Goal: Ask a question: Seek information or help from site administrators or community

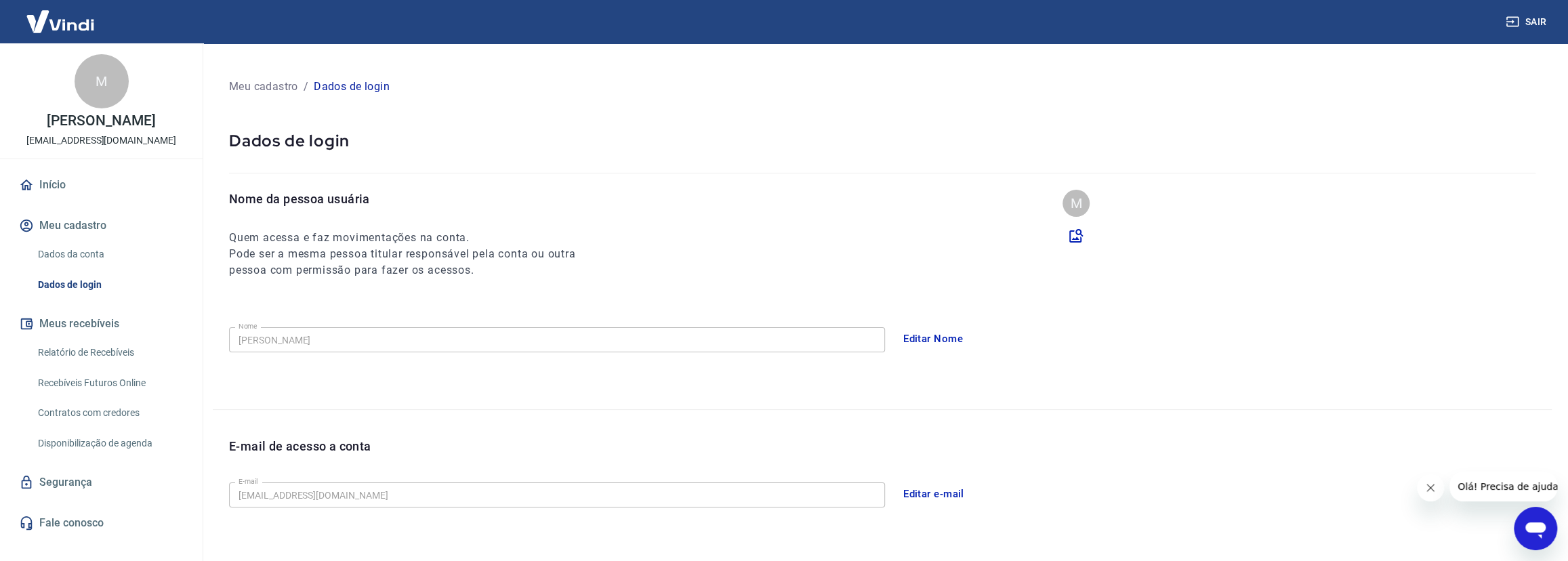
click at [100, 366] on link "Relatório de Recebíveis" at bounding box center [109, 352] width 154 height 28
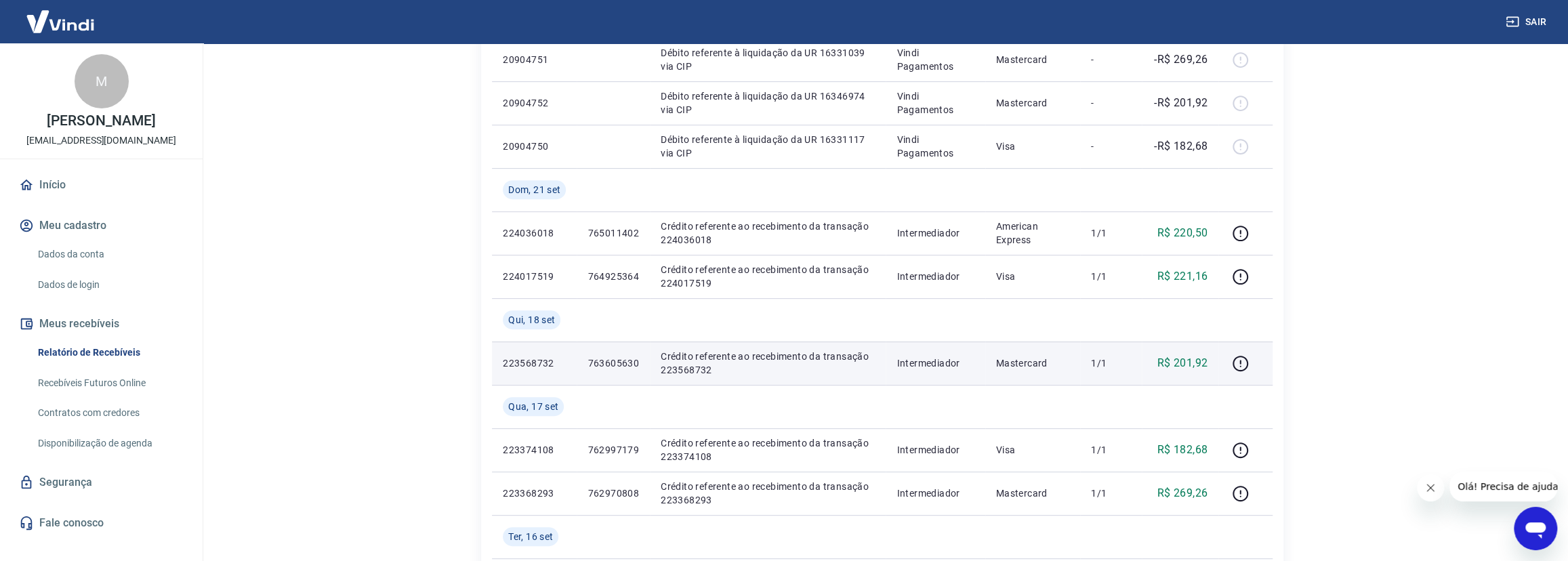
scroll to position [308, 0]
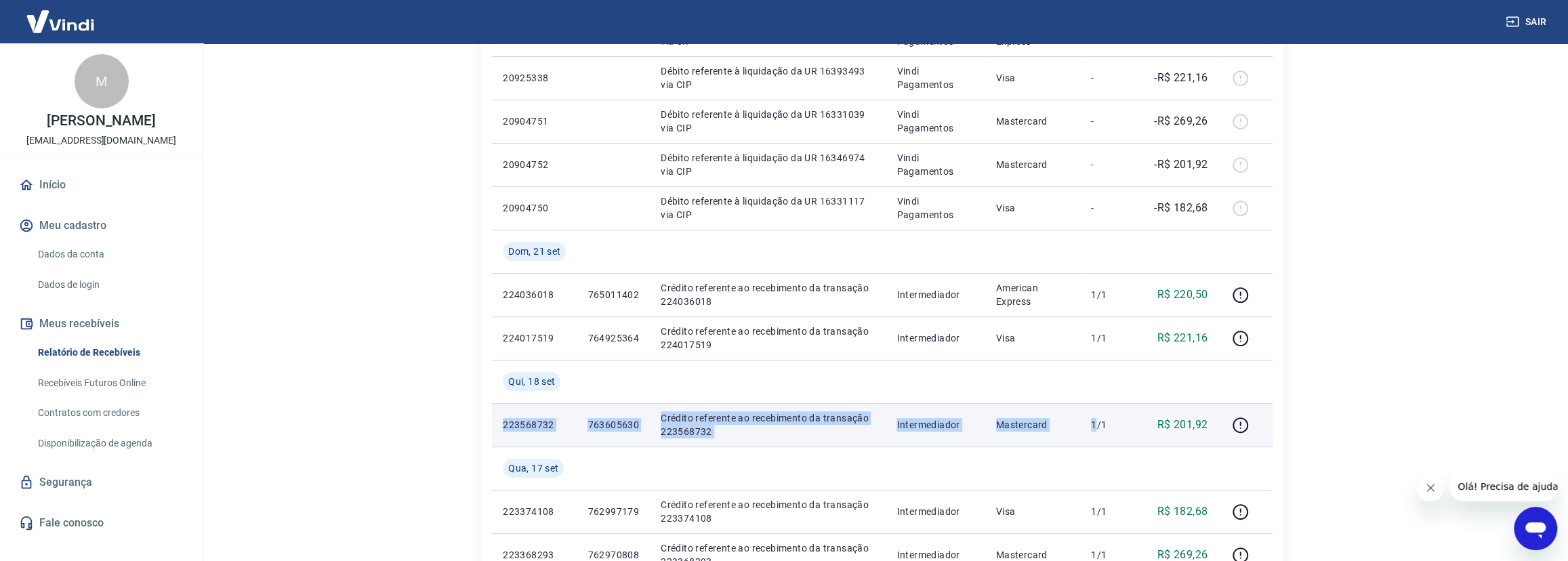
drag, startPoint x: 1085, startPoint y: 375, endPoint x: 1099, endPoint y: 417, distance: 44.3
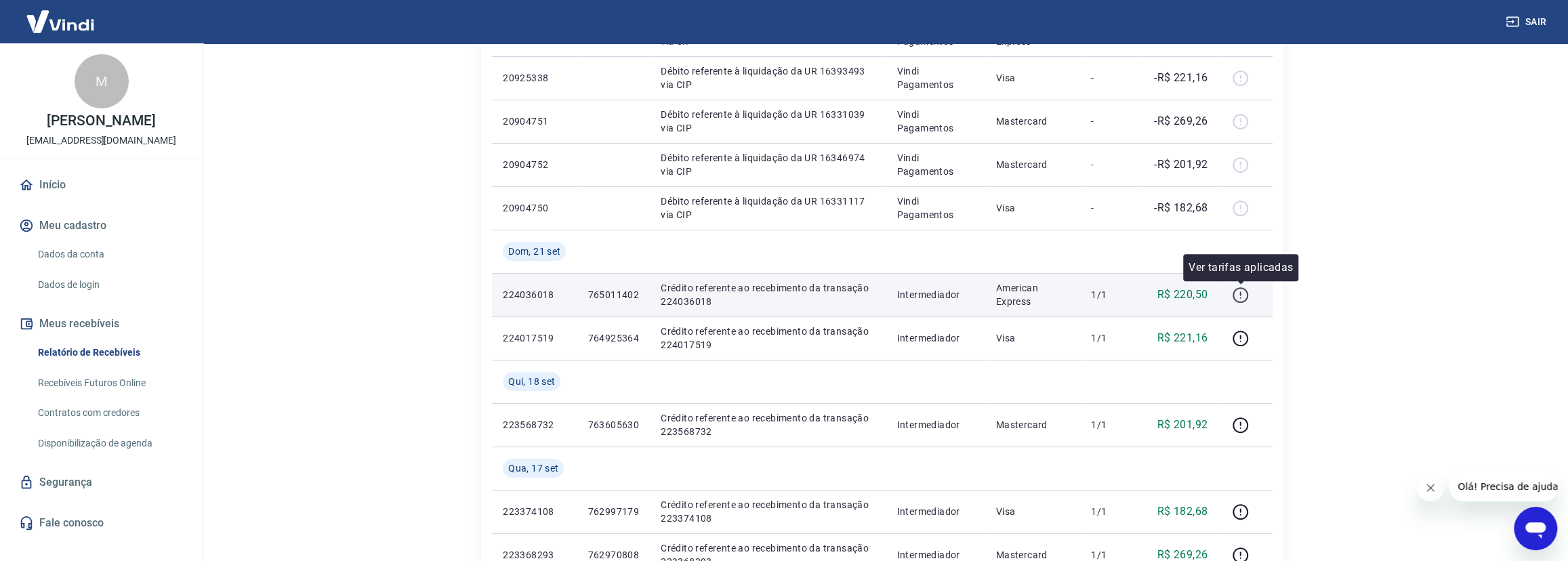
click at [1244, 291] on icon "button" at bounding box center [1240, 295] width 17 height 17
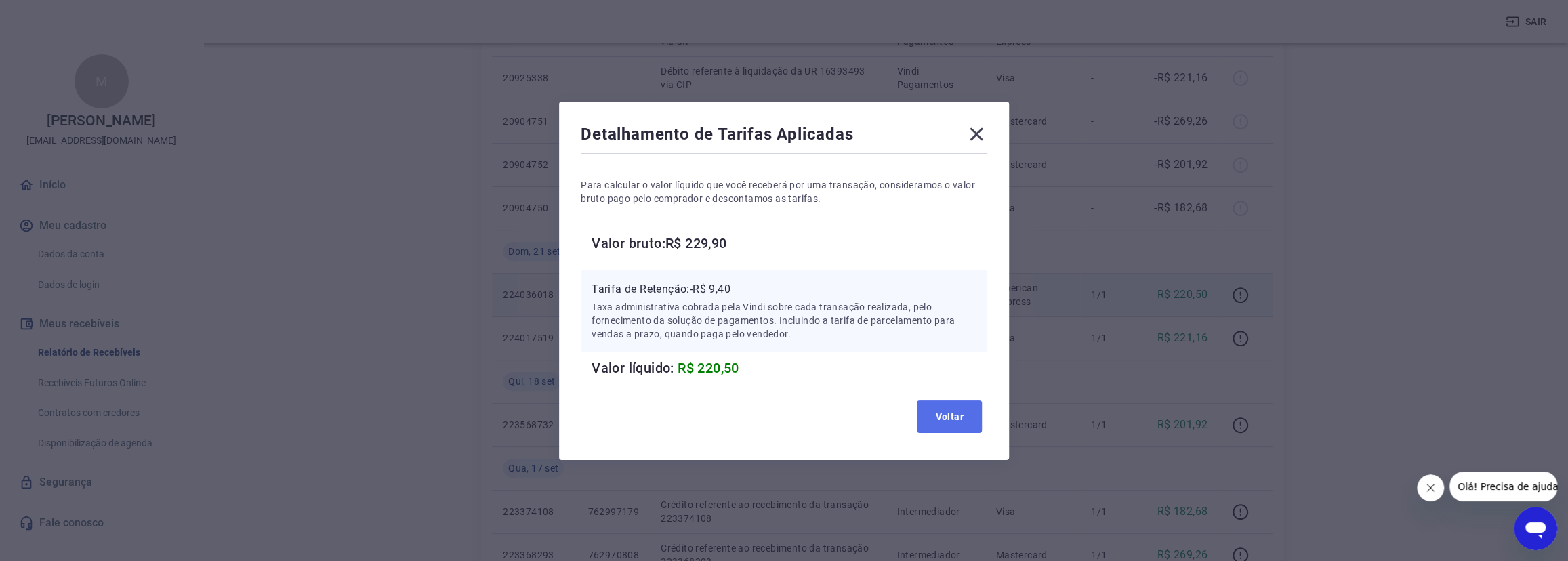
click at [957, 413] on button "Voltar" at bounding box center [949, 417] width 65 height 33
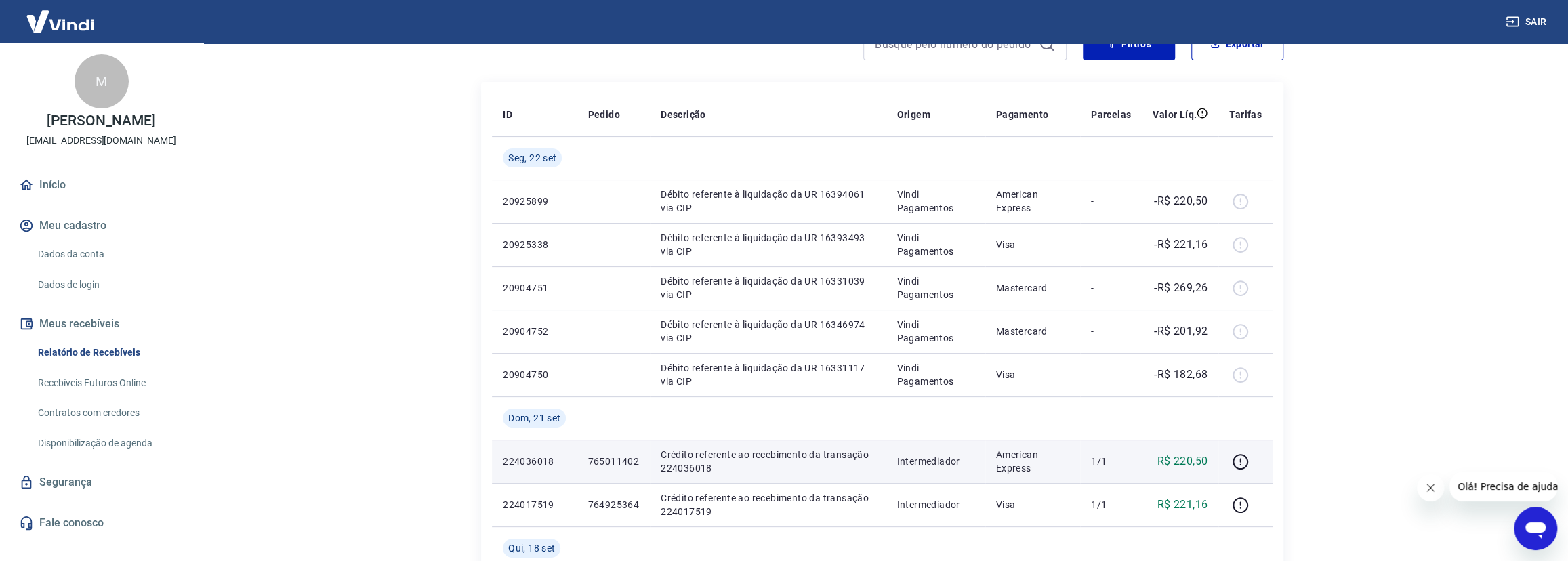
scroll to position [123, 0]
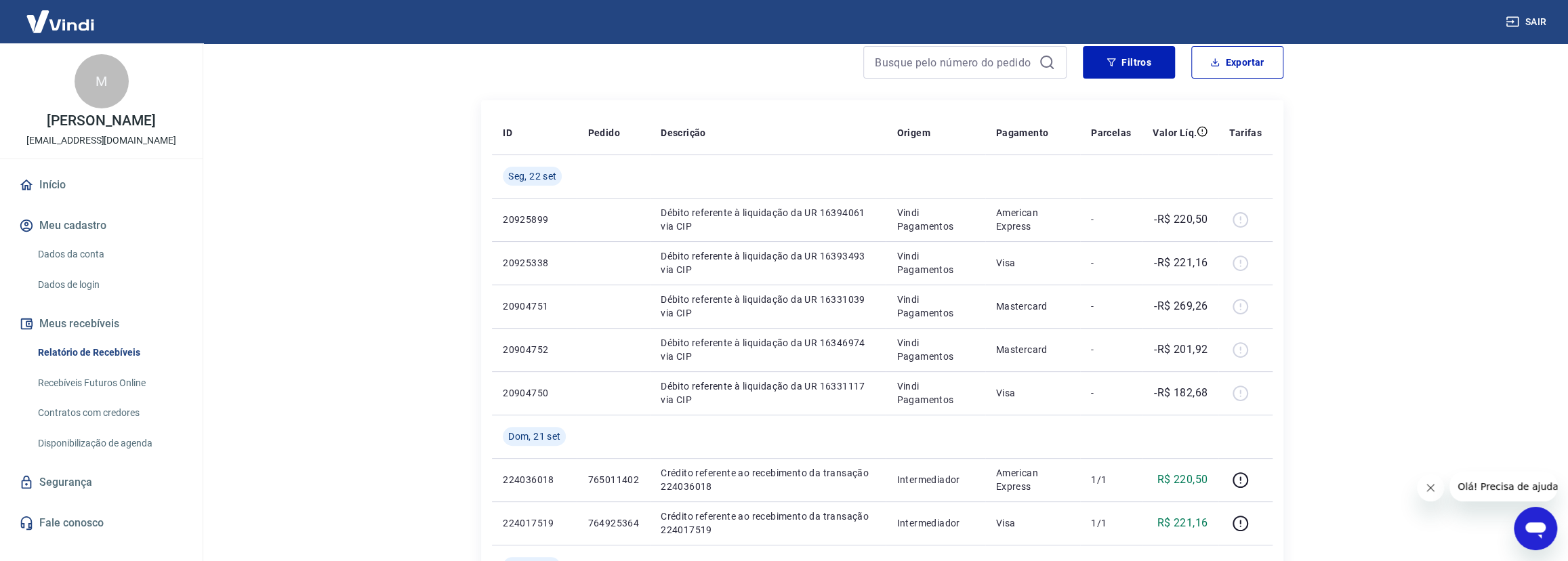
click at [1540, 525] on icon "Abrir janela de mensagens" at bounding box center [1536, 530] width 21 height 16
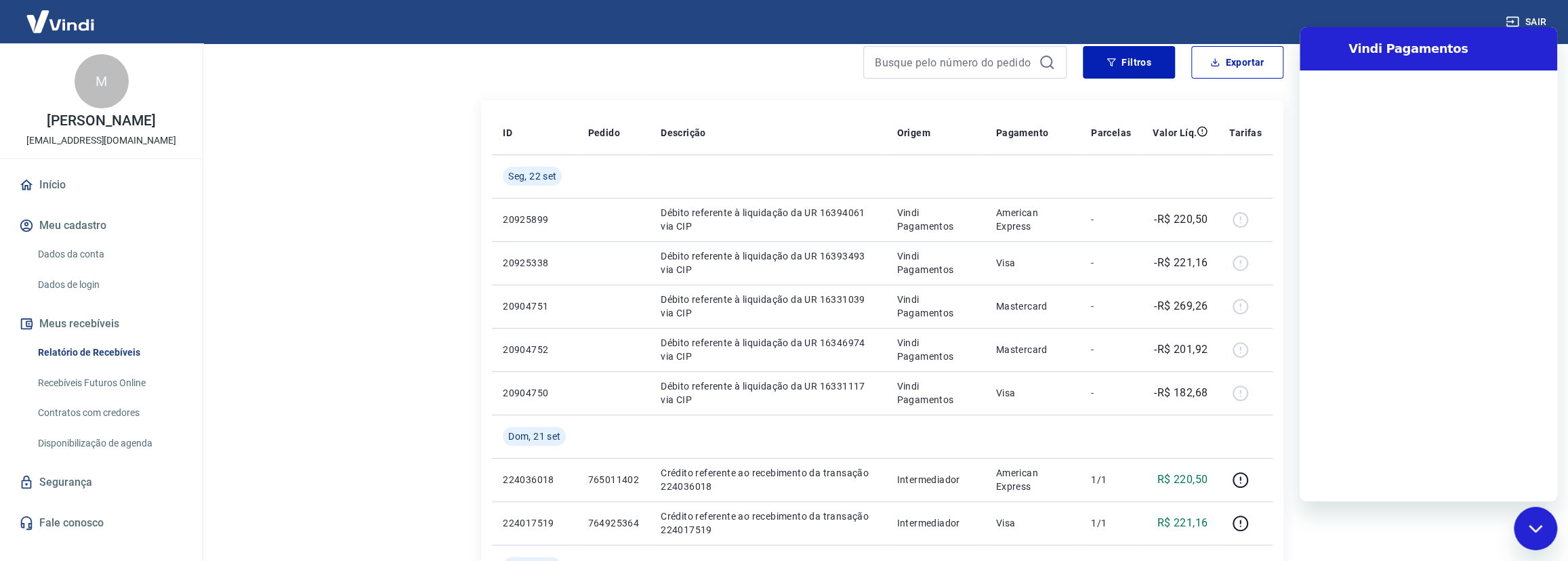
scroll to position [0, 0]
click at [1422, 482] on textarea at bounding box center [1444, 479] width 209 height 27
type textarea "b"
type textarea "x"
type textarea "bo"
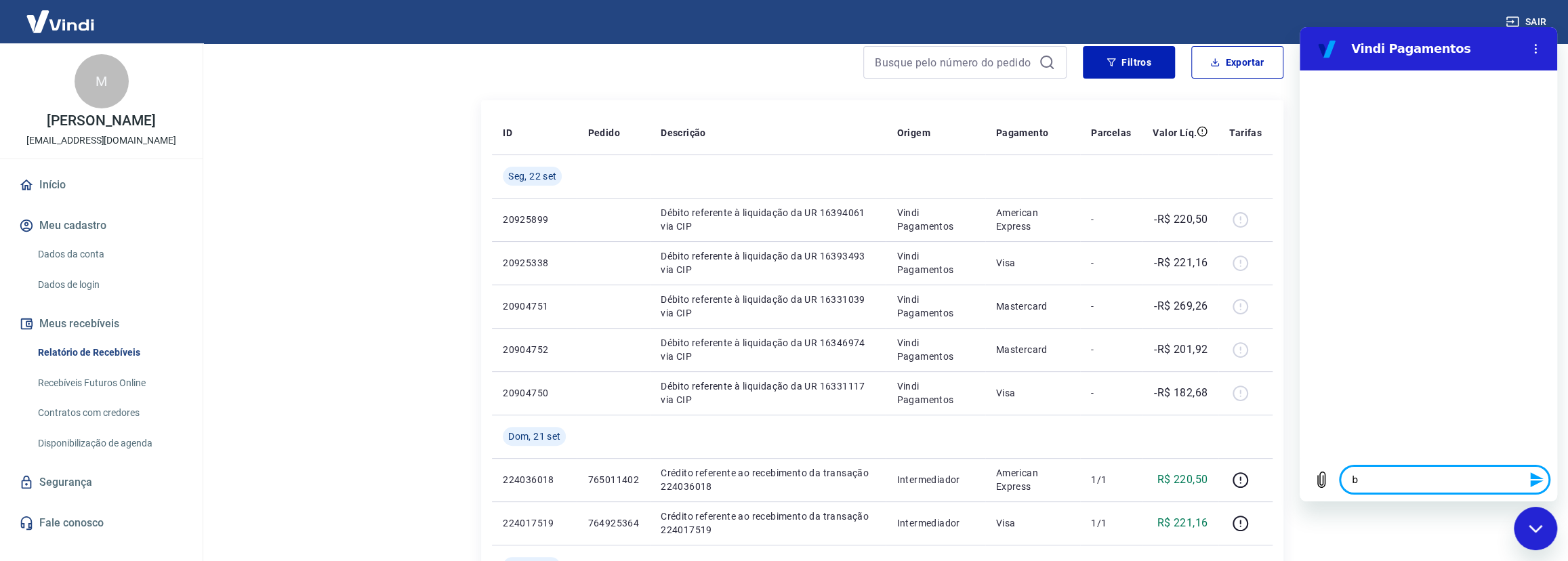
type textarea "x"
type textarea "boa"
type textarea "x"
type textarea "boa"
type textarea "x"
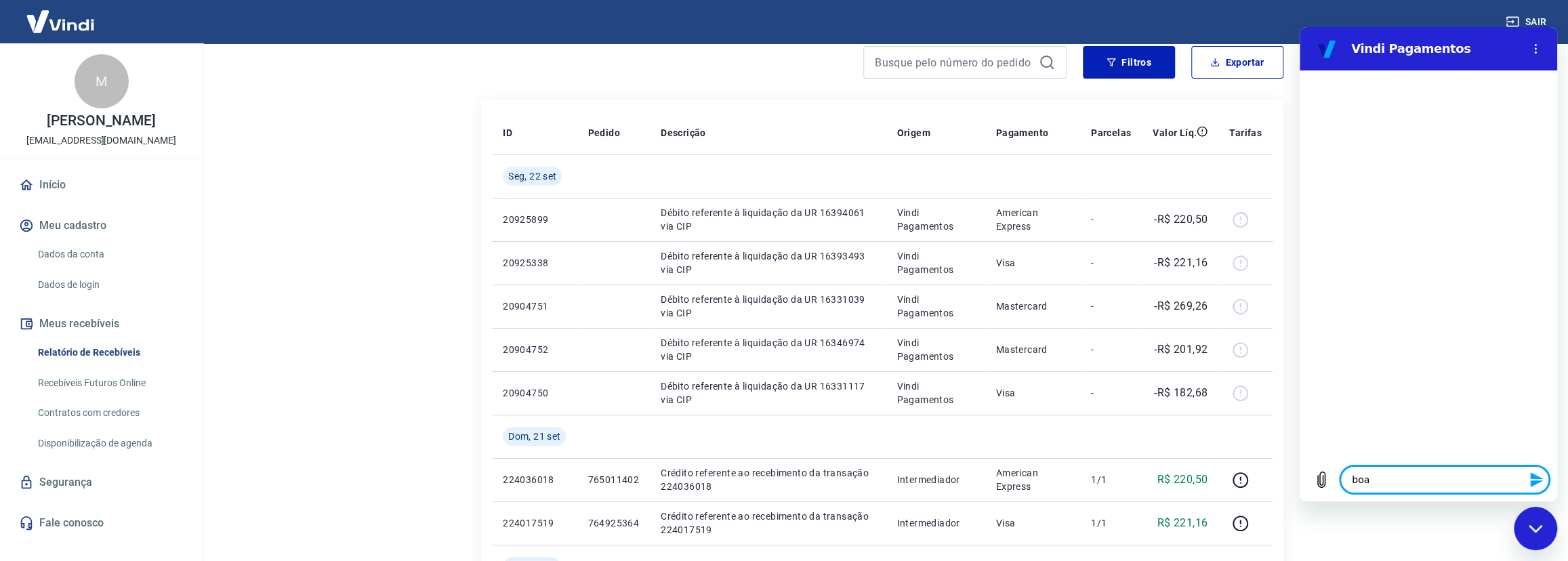
type textarea "boa t"
type textarea "x"
type textarea "boa ta"
type textarea "x"
type textarea "boa tar"
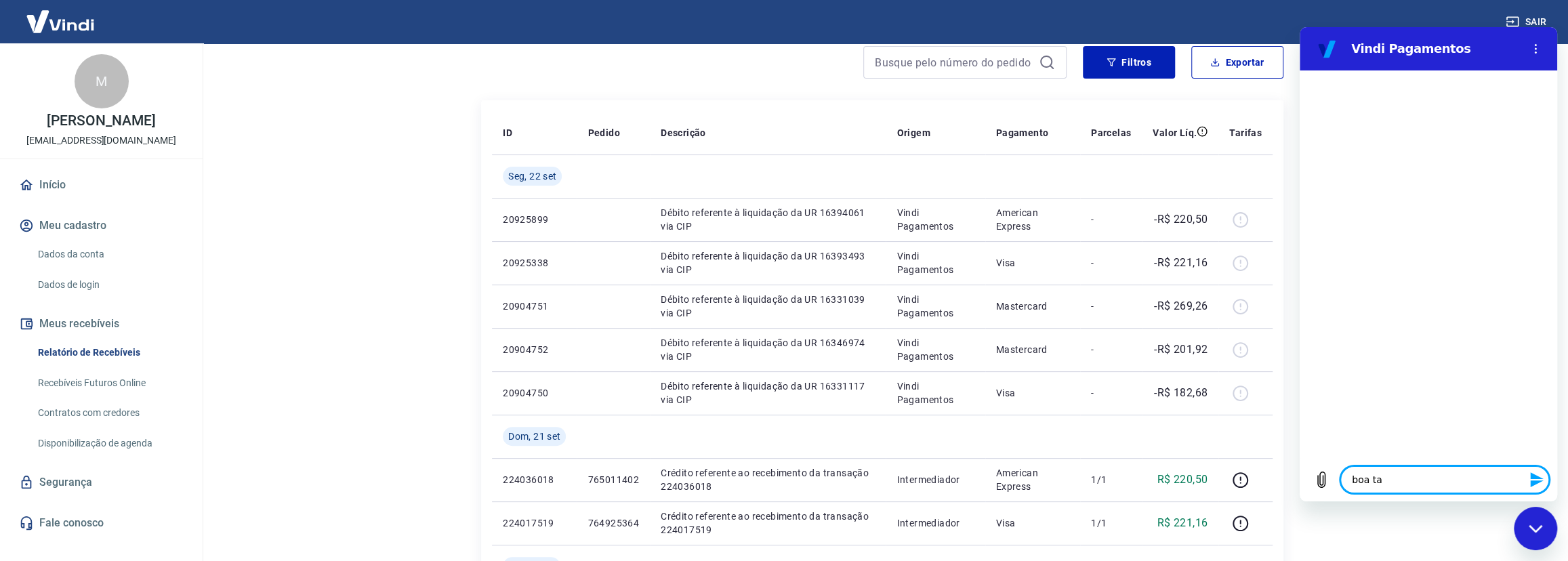
type textarea "x"
type textarea "boa tard"
type textarea "x"
type textarea "boa tarde"
type textarea "x"
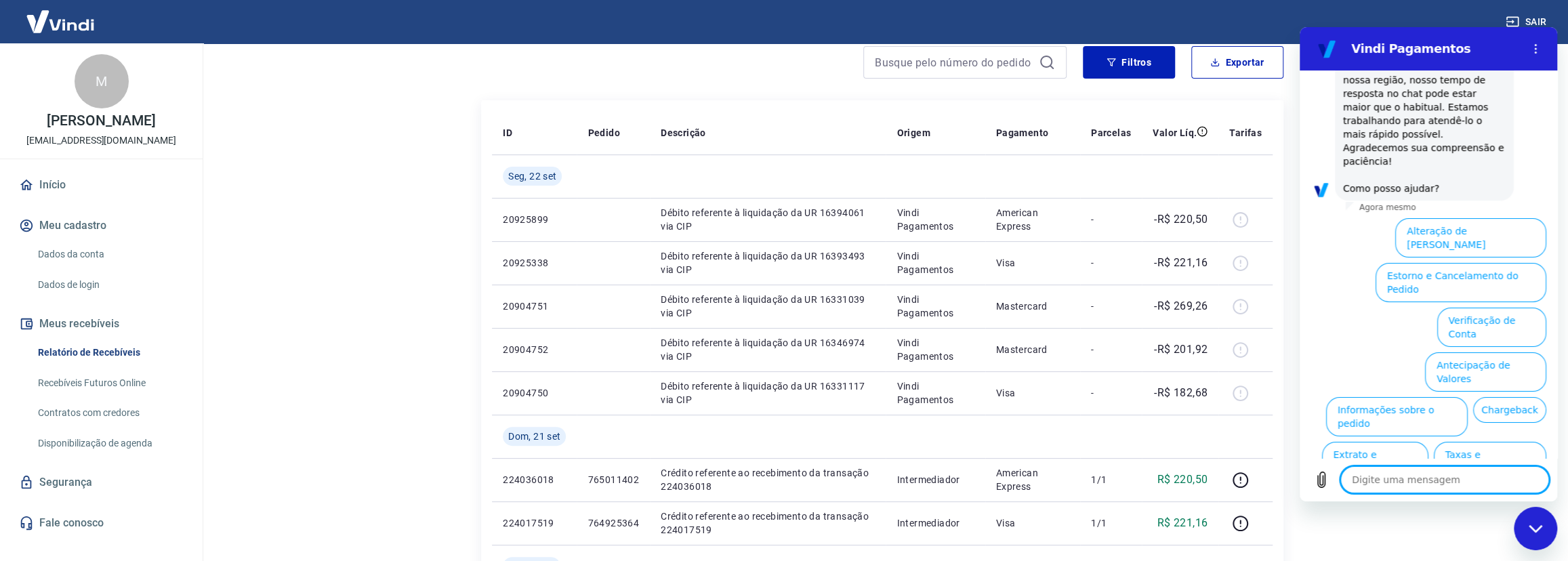
scroll to position [138, 0]
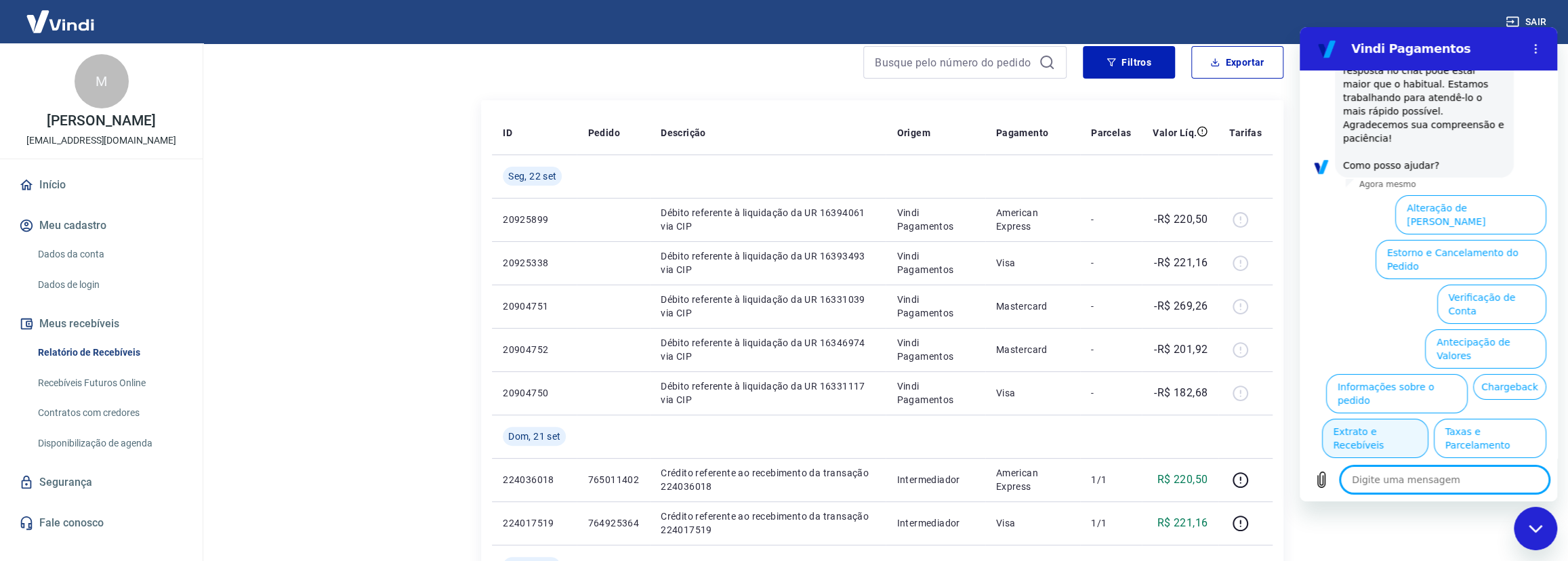
click at [1429, 419] on button "Extrato e Recebíveis" at bounding box center [1375, 438] width 106 height 39
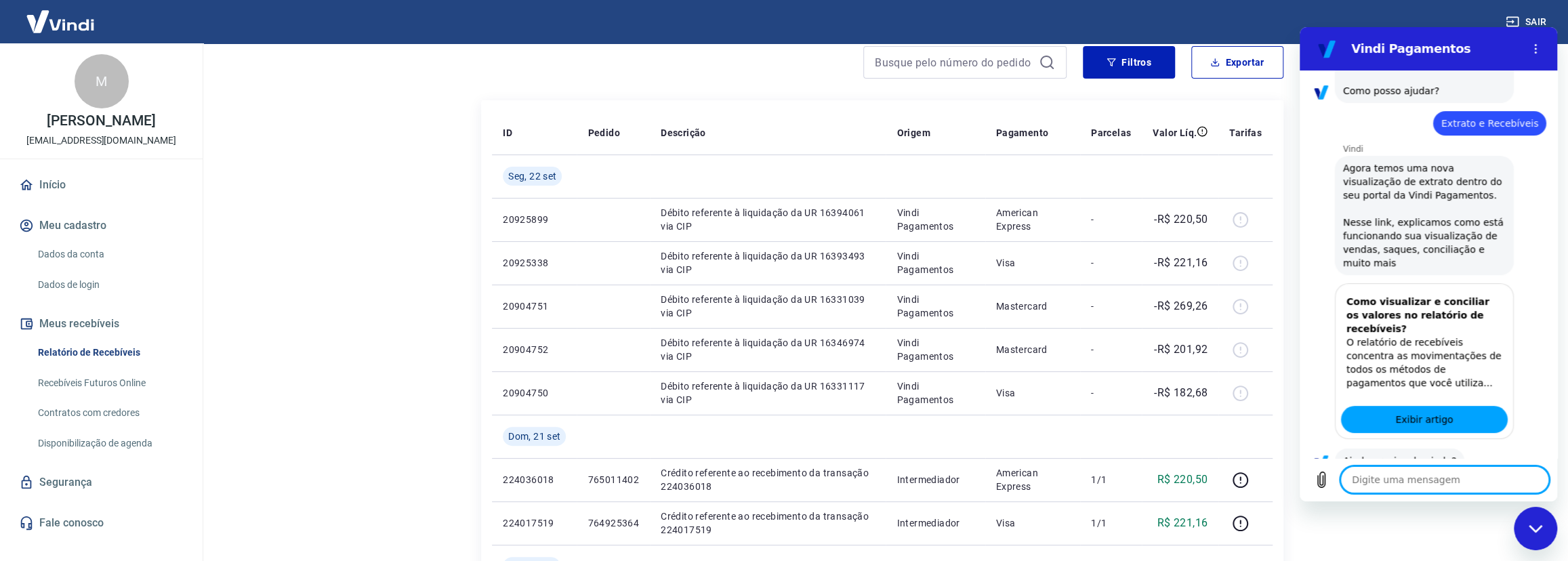
scroll to position [246, 0]
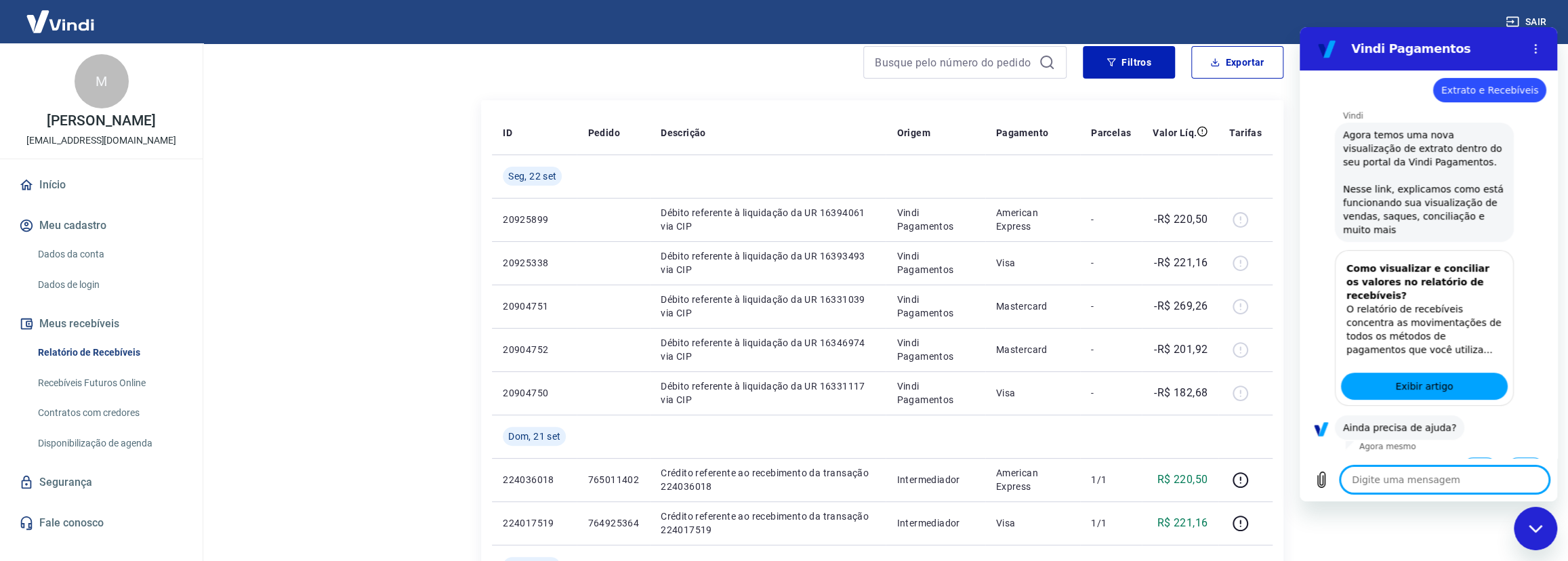
click at [1472, 458] on button "Sim" at bounding box center [1479, 471] width 39 height 26
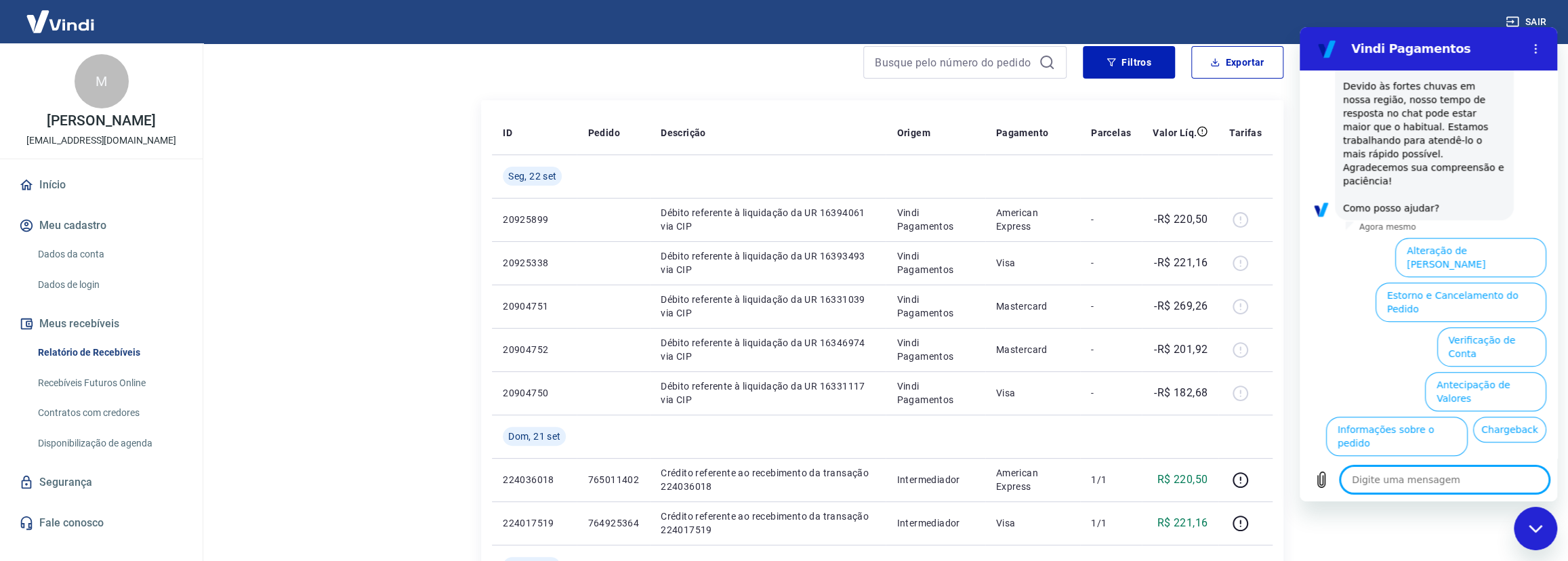
scroll to position [708, 0]
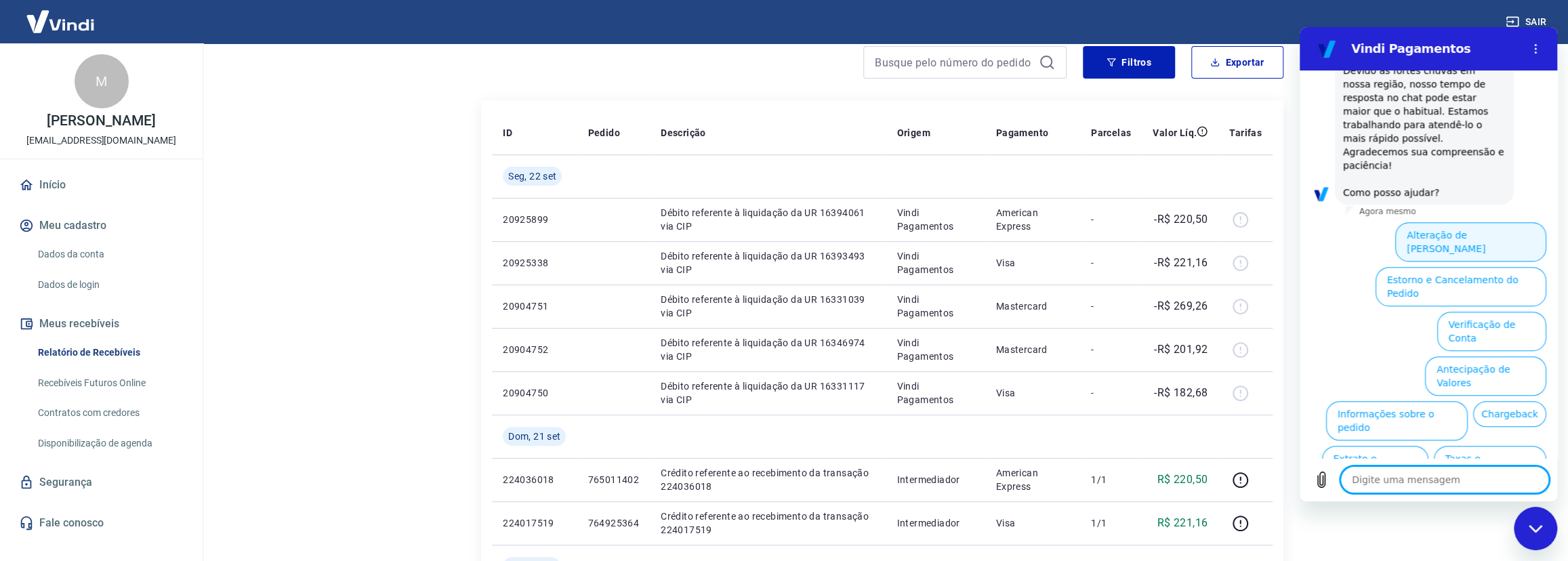
click at [1450, 222] on button "Alteração de [PERSON_NAME]" at bounding box center [1471, 242] width 151 height 39
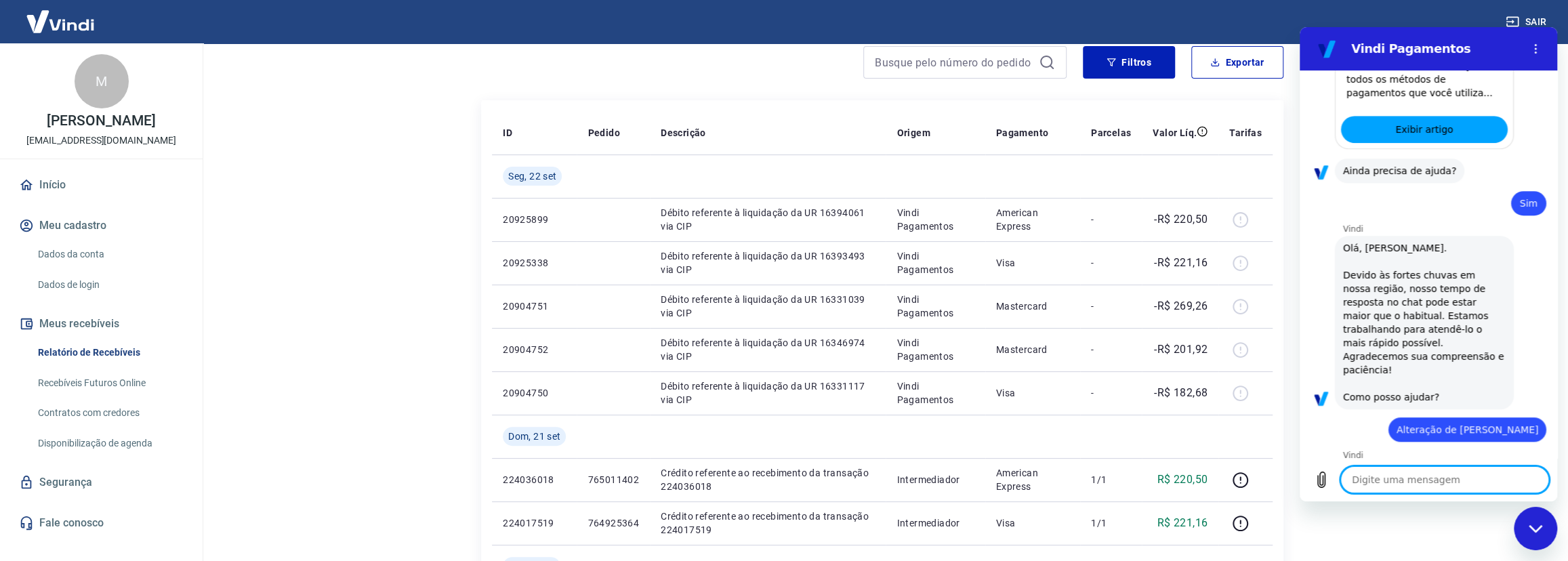
scroll to position [631, 0]
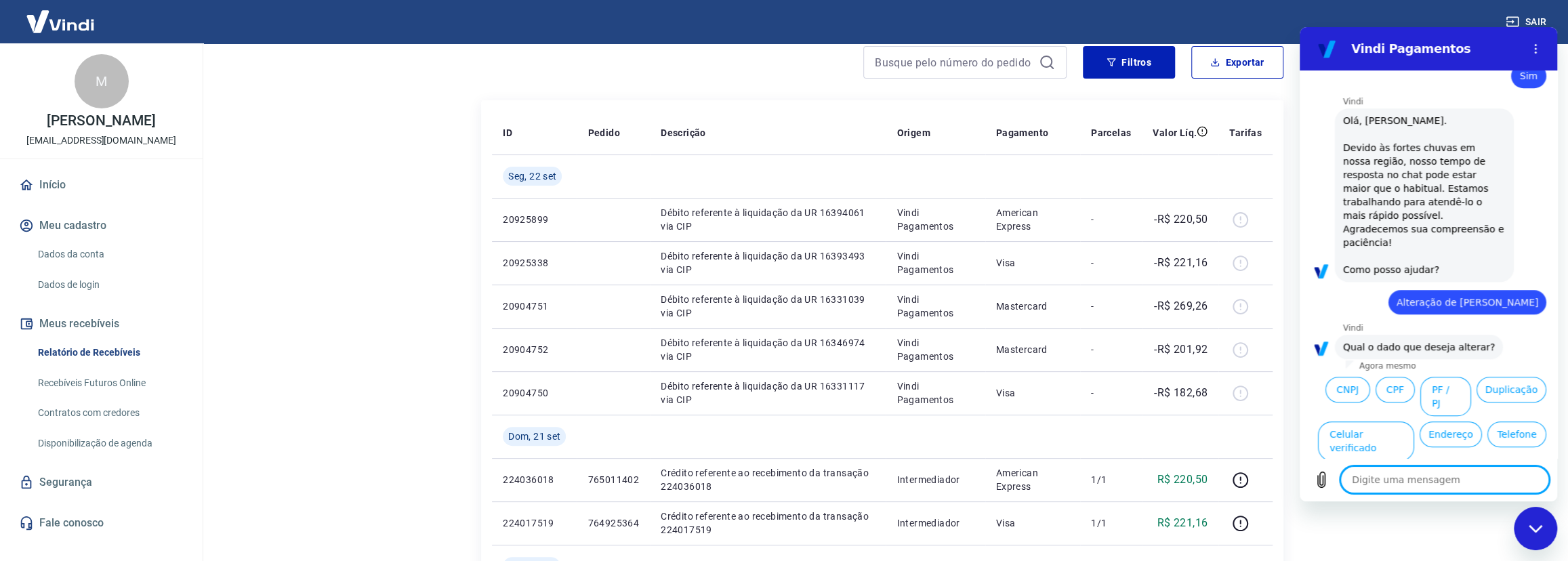
click at [1334, 377] on button "CNPJ" at bounding box center [1348, 390] width 45 height 26
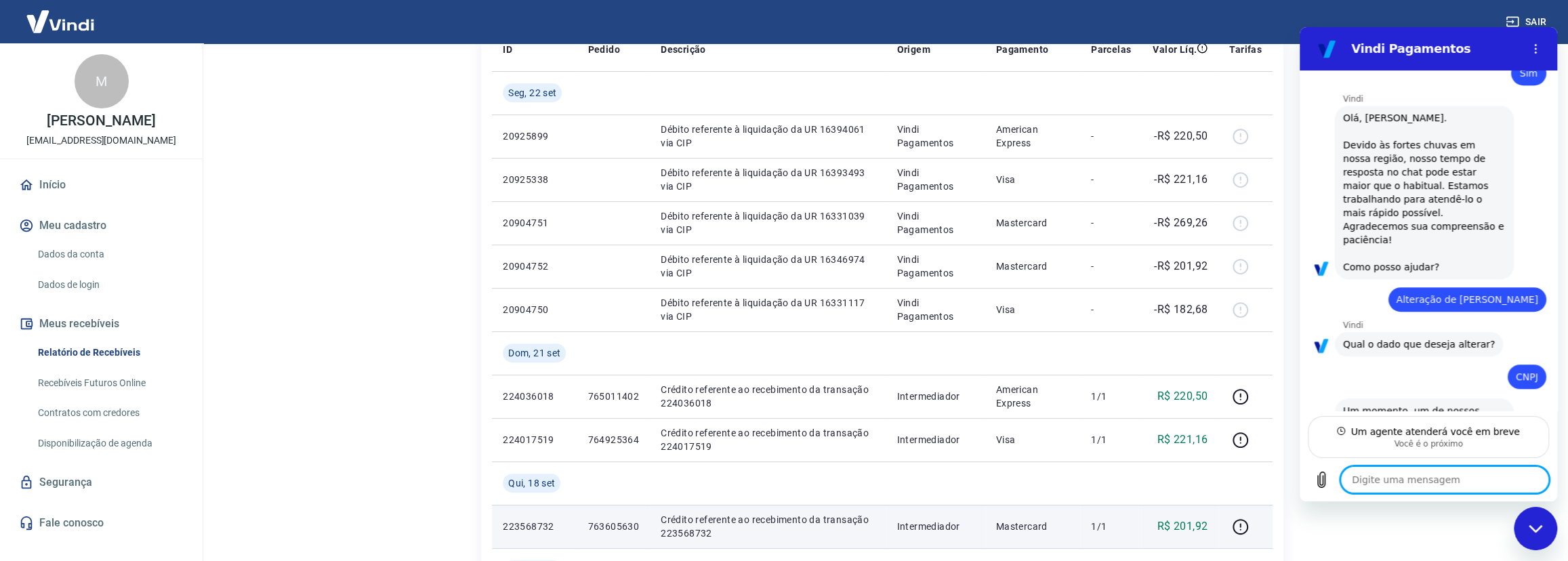
scroll to position [184, 0]
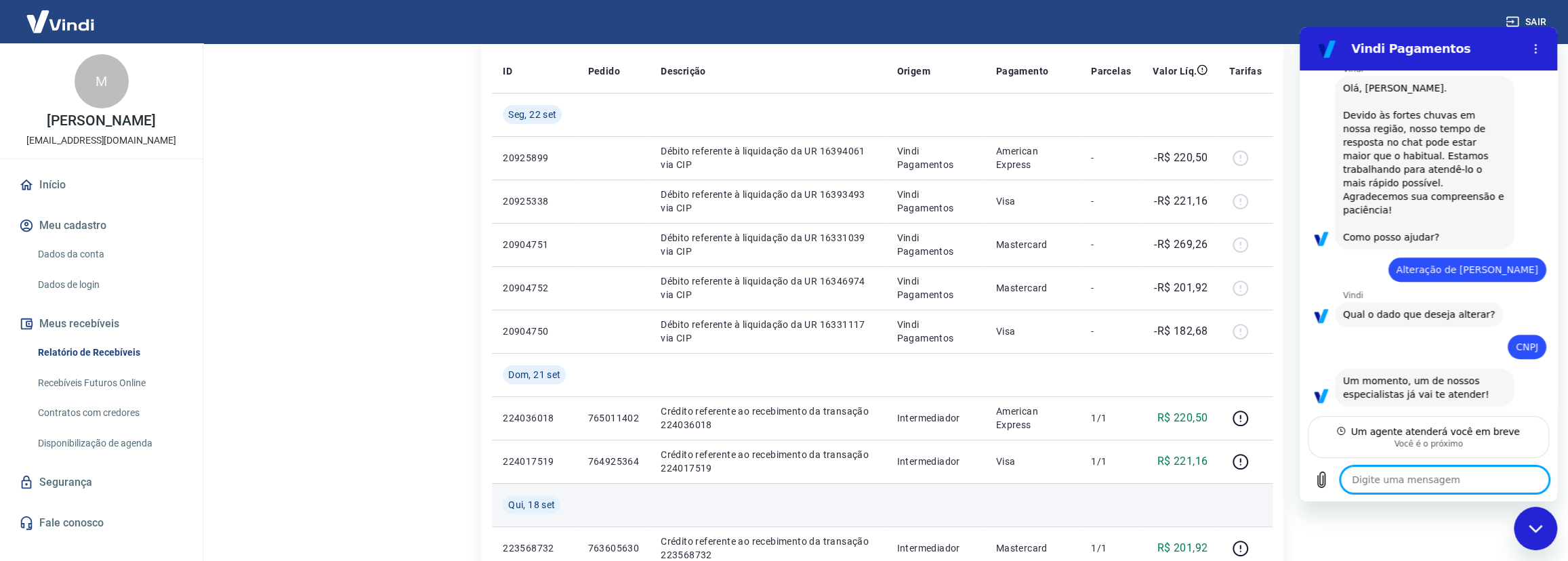
type textarea "x"
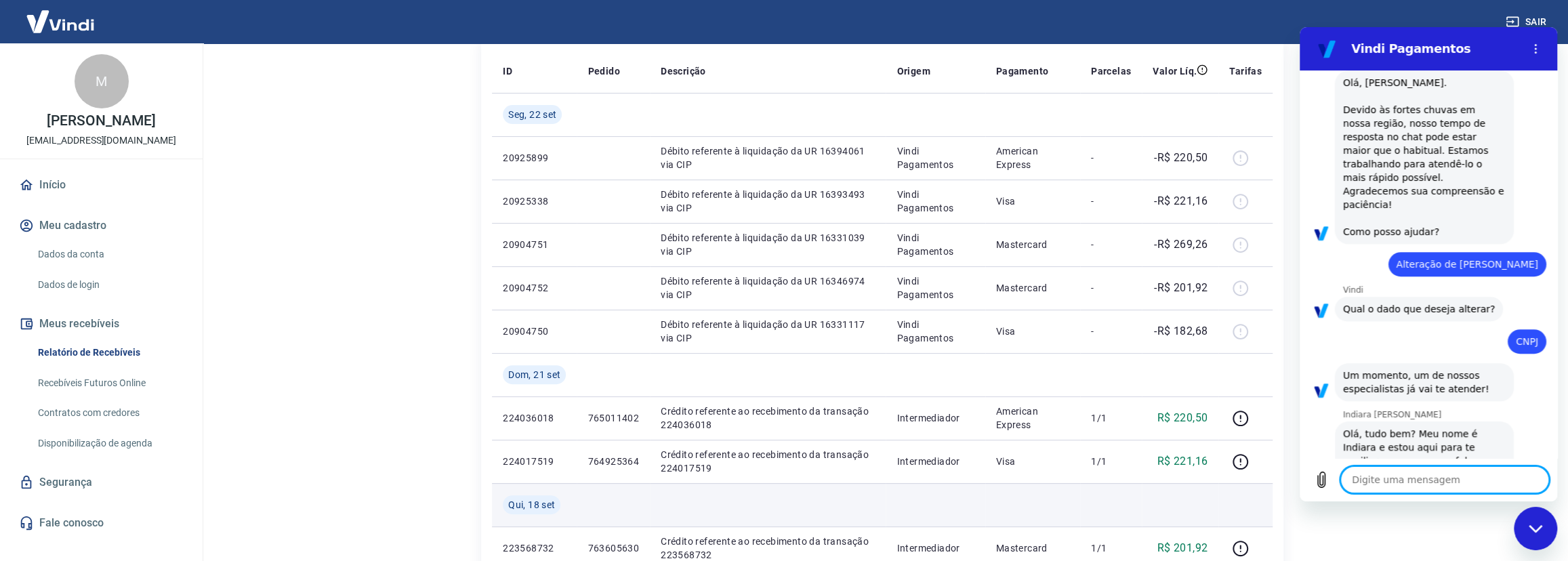
scroll to position [671, 0]
type textarea "B"
type textarea "x"
type textarea "Bo"
type textarea "x"
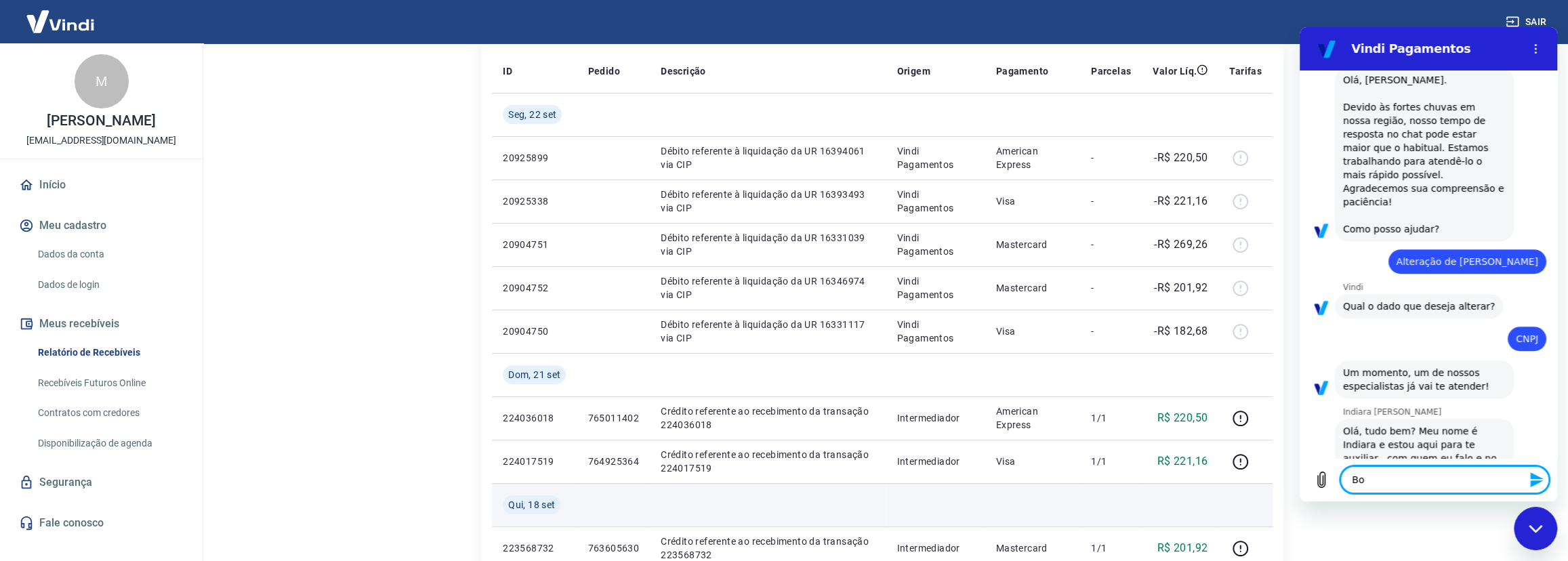
type textarea "Boa"
type textarea "x"
type textarea "Boa"
type textarea "x"
type textarea "Boa t"
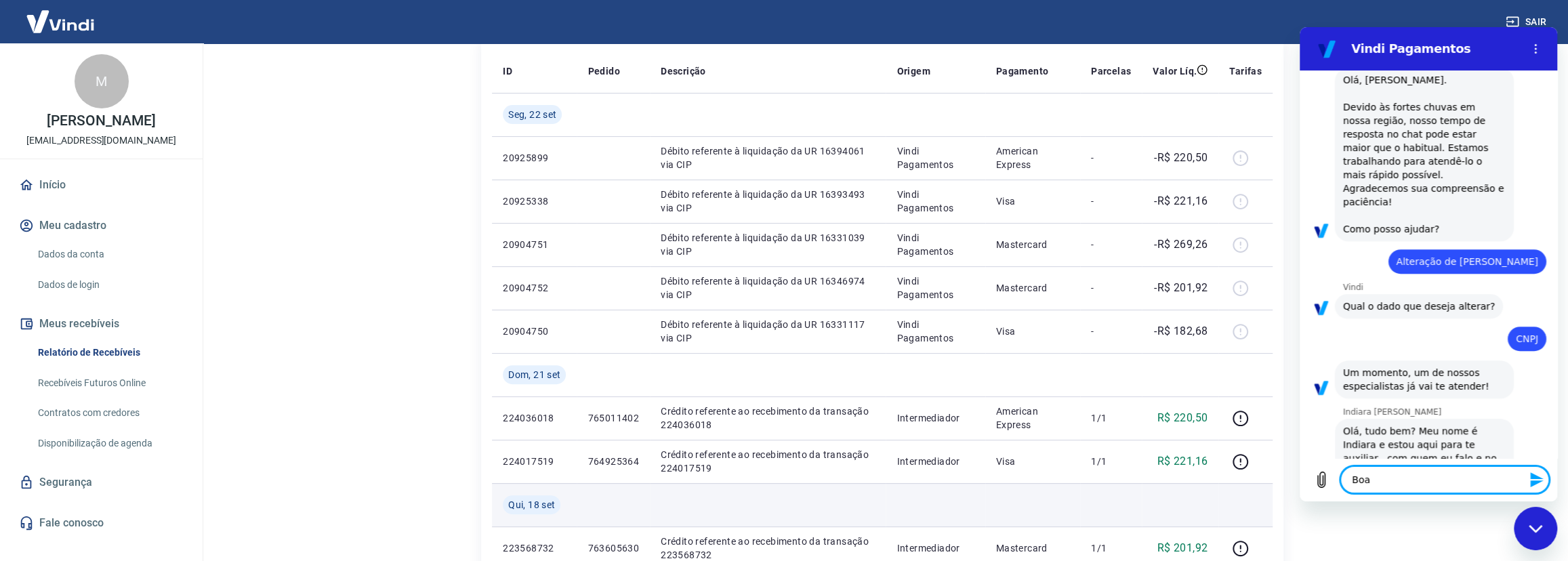
type textarea "x"
type textarea "Boa ta"
type textarea "x"
type textarea "Boa tar"
type textarea "x"
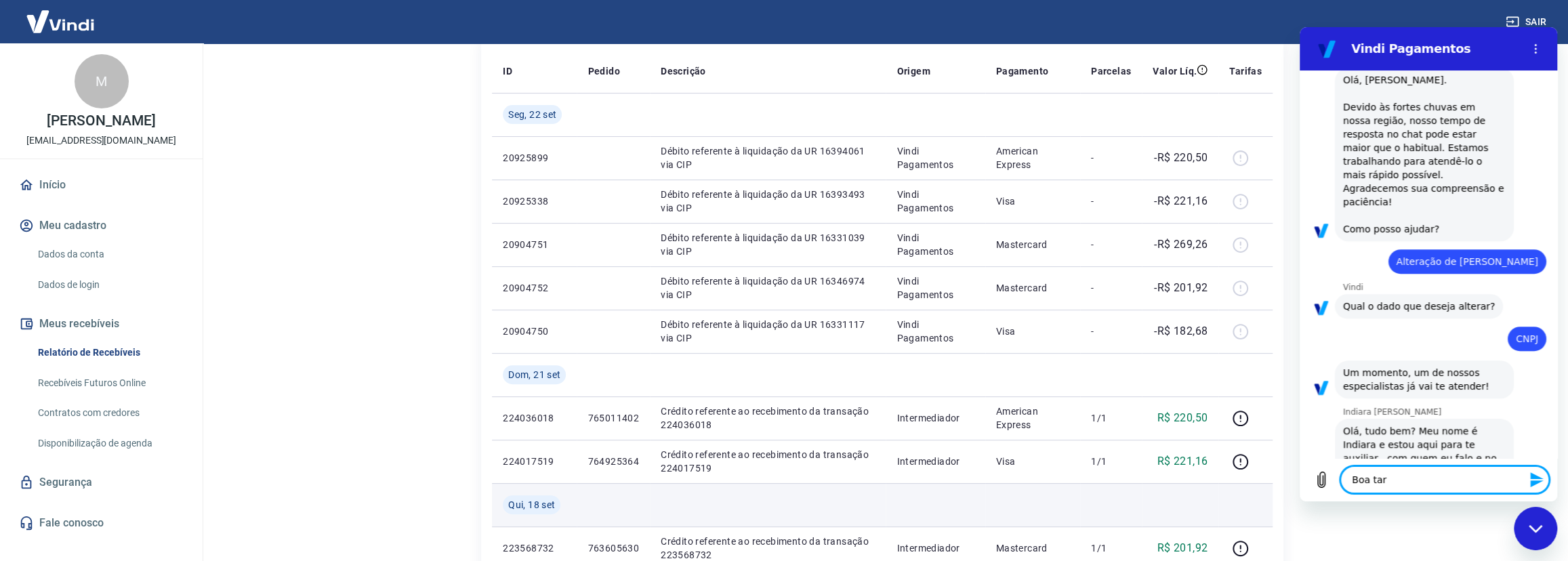
type textarea "Boa tard"
type textarea "x"
type textarea "Boa tarde"
type textarea "x"
type textarea "Boa tarde,"
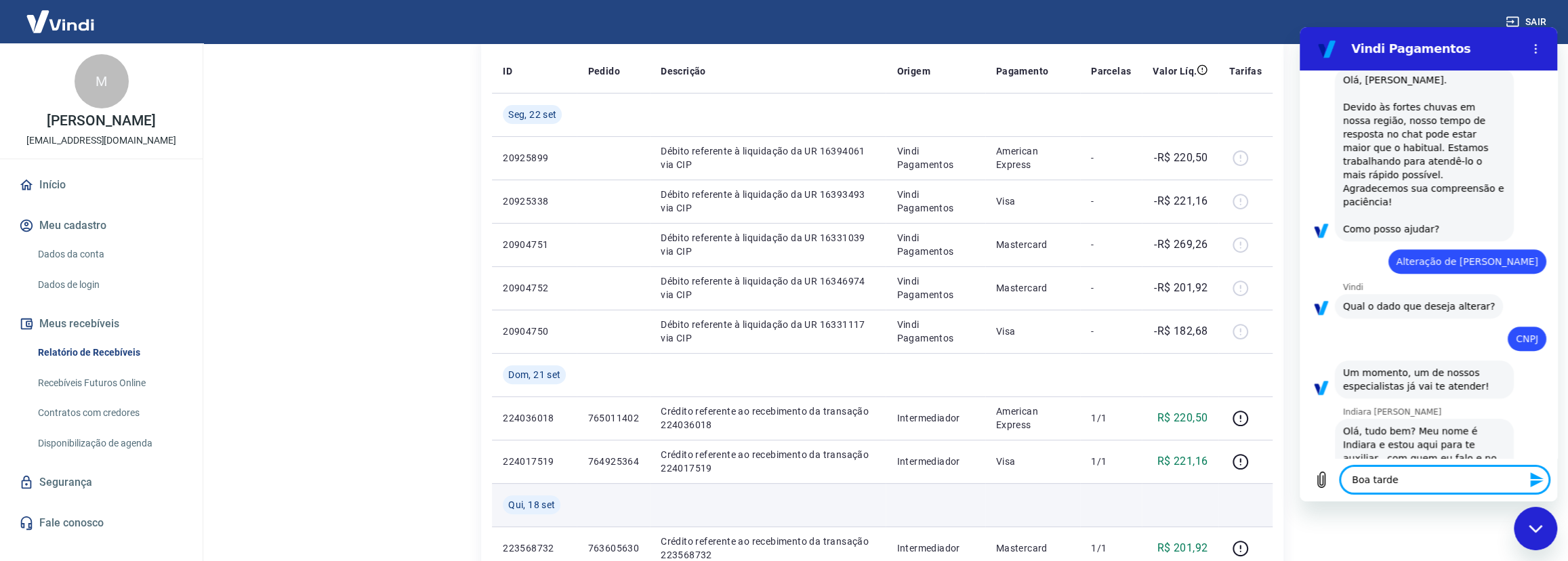
type textarea "x"
type textarea "Boa tarde,"
type textarea "x"
type textarea "Boa tarde, I"
type textarea "x"
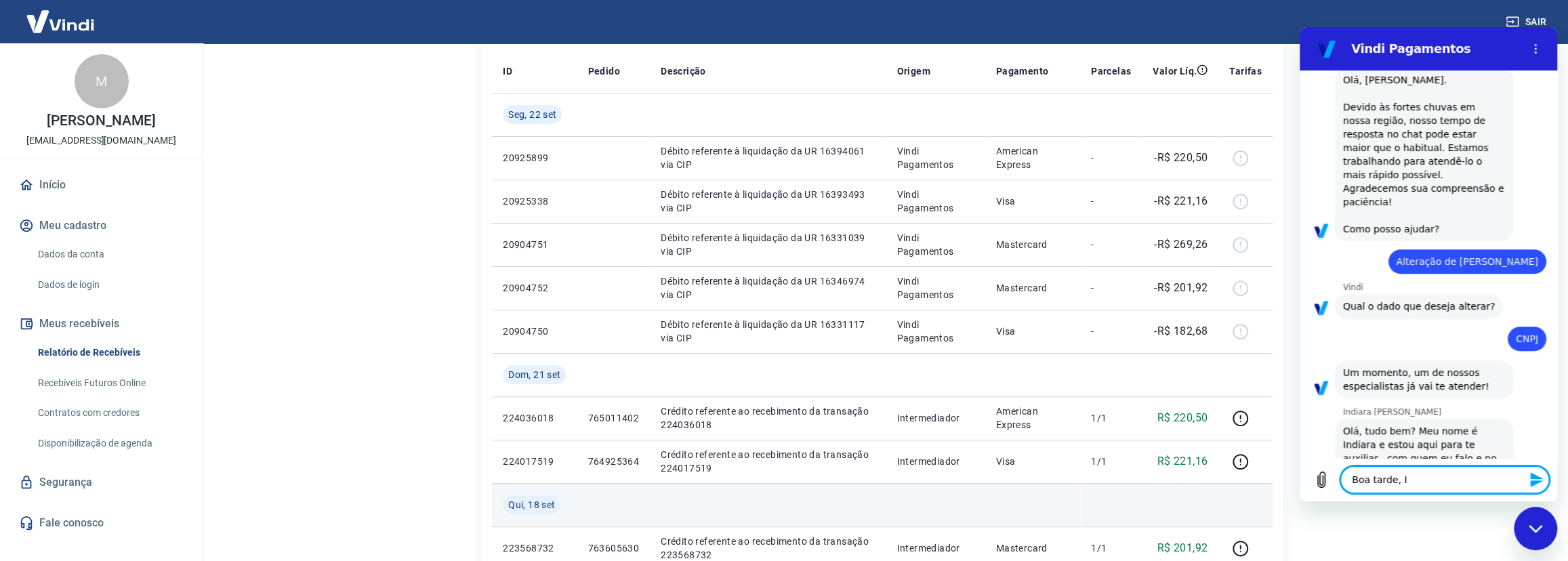
type textarea "Boa tarde, In"
type textarea "x"
type textarea "Boa tarde, [GEOGRAPHIC_DATA]"
type textarea "x"
type textarea "Boa tarde, Indi"
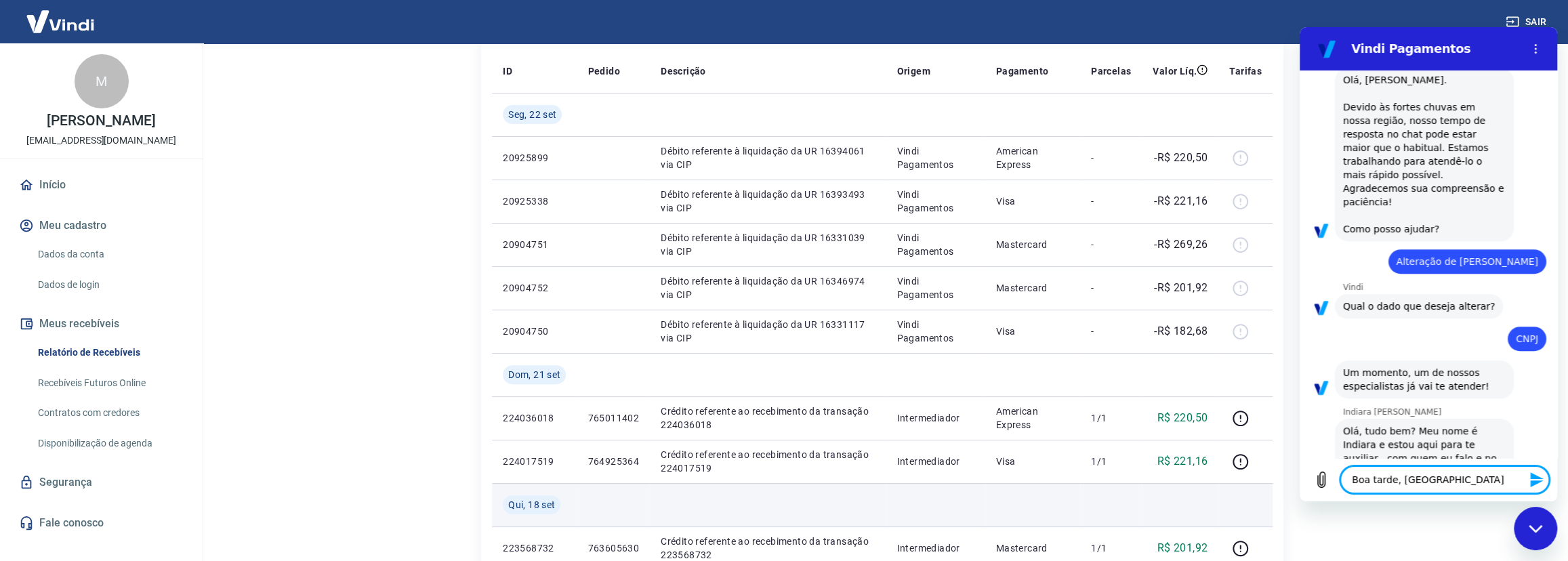
type textarea "x"
type textarea "Boa tarde, [GEOGRAPHIC_DATA]"
type textarea "x"
type textarea "Boa tarde, Indiar"
type textarea "x"
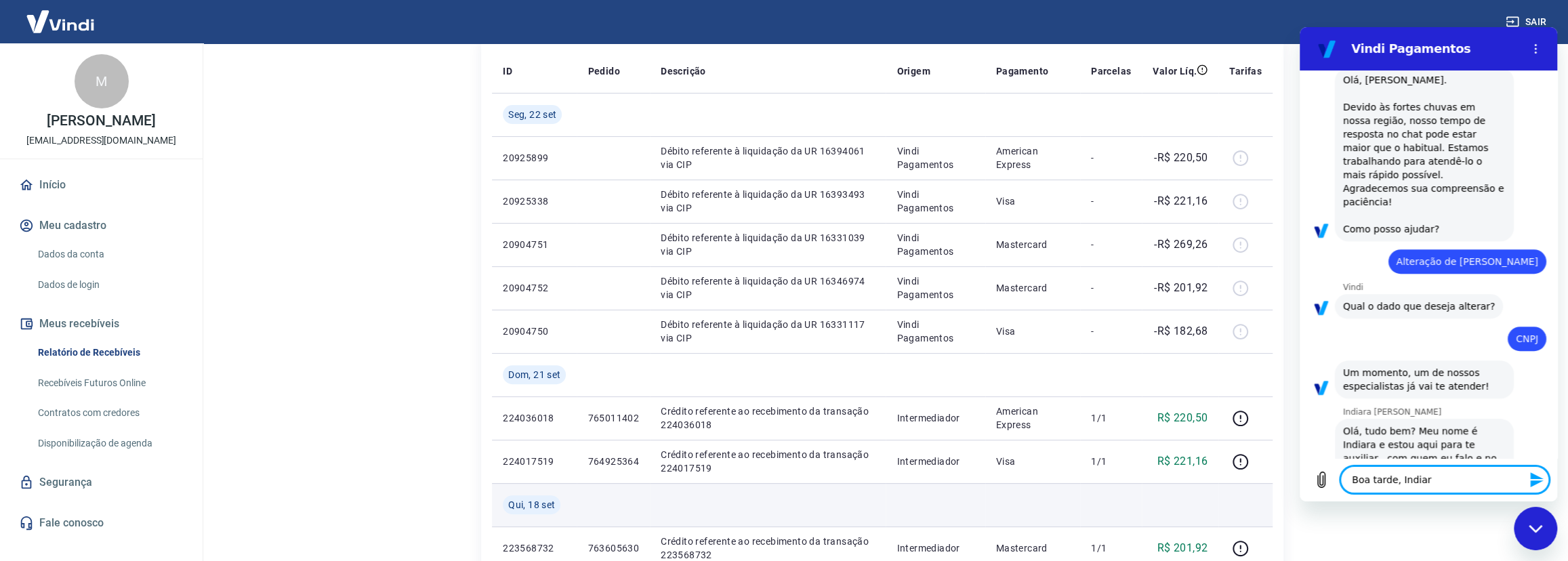
type textarea "Boa tarde, [GEOGRAPHIC_DATA]"
type textarea "x"
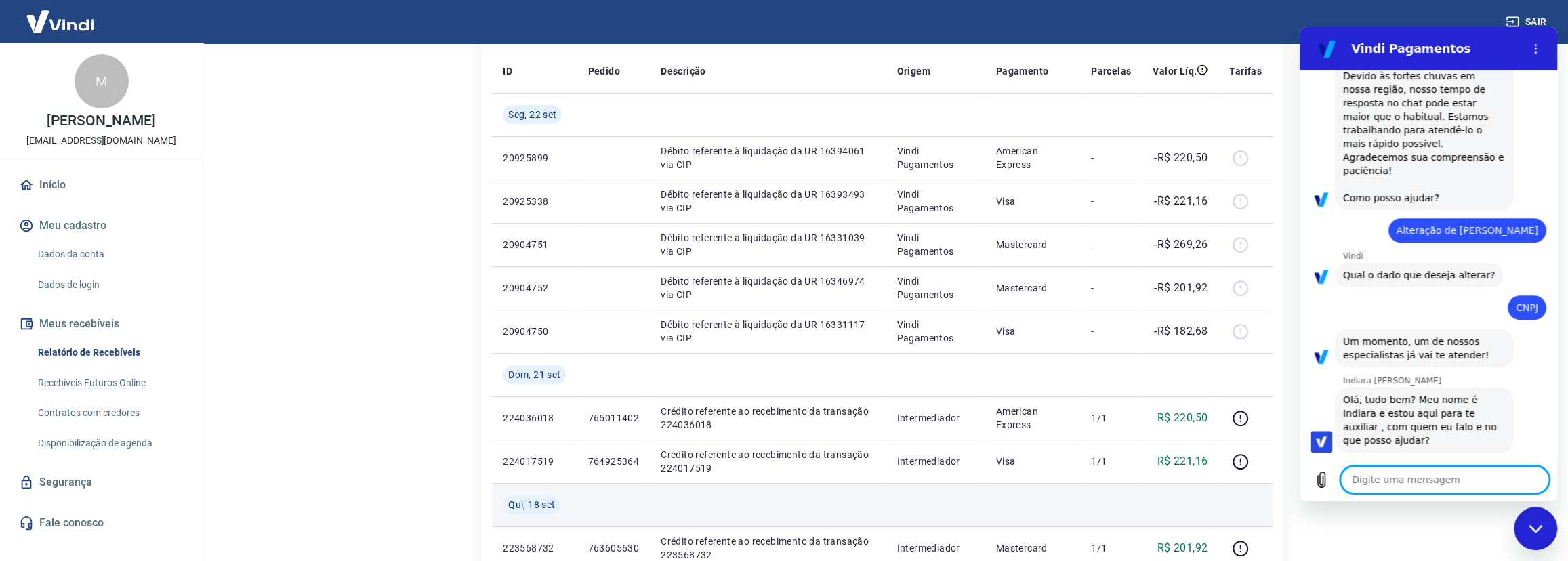
type textarea "x"
type textarea "P"
type textarea "x"
type textarea "Pr"
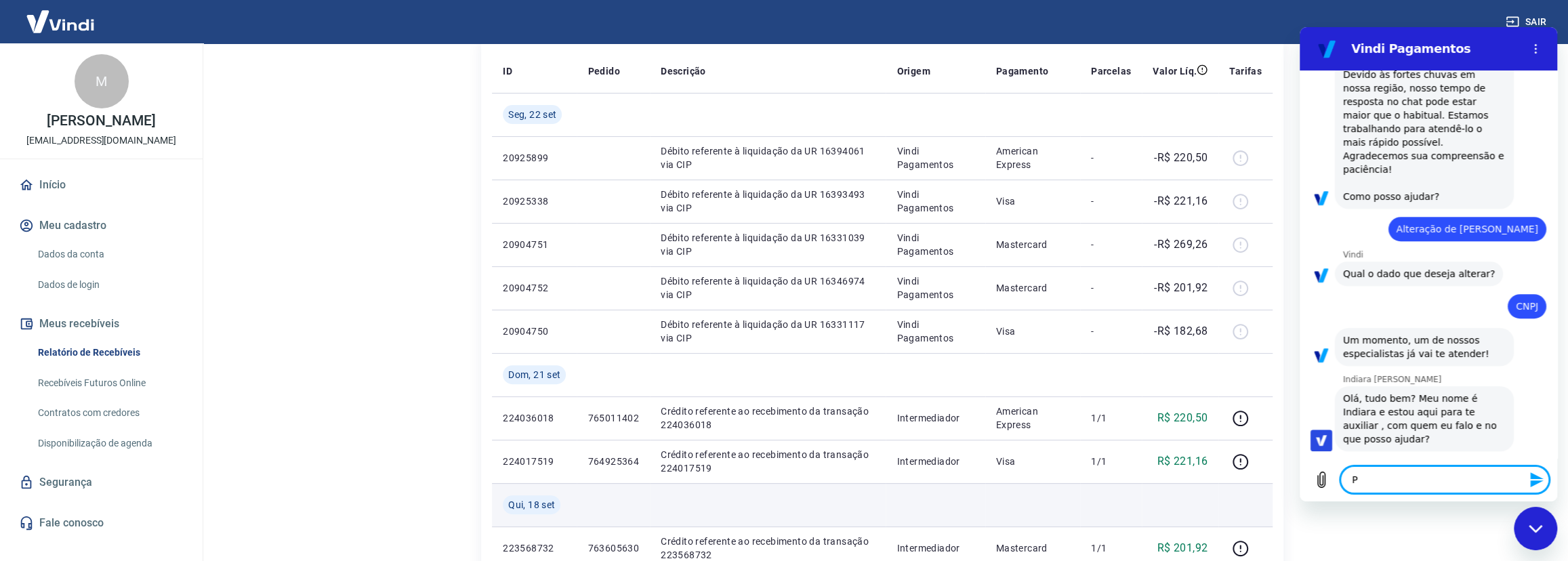
type textarea "x"
type textarea "Pre"
type textarea "x"
type textarea "Prec"
type textarea "x"
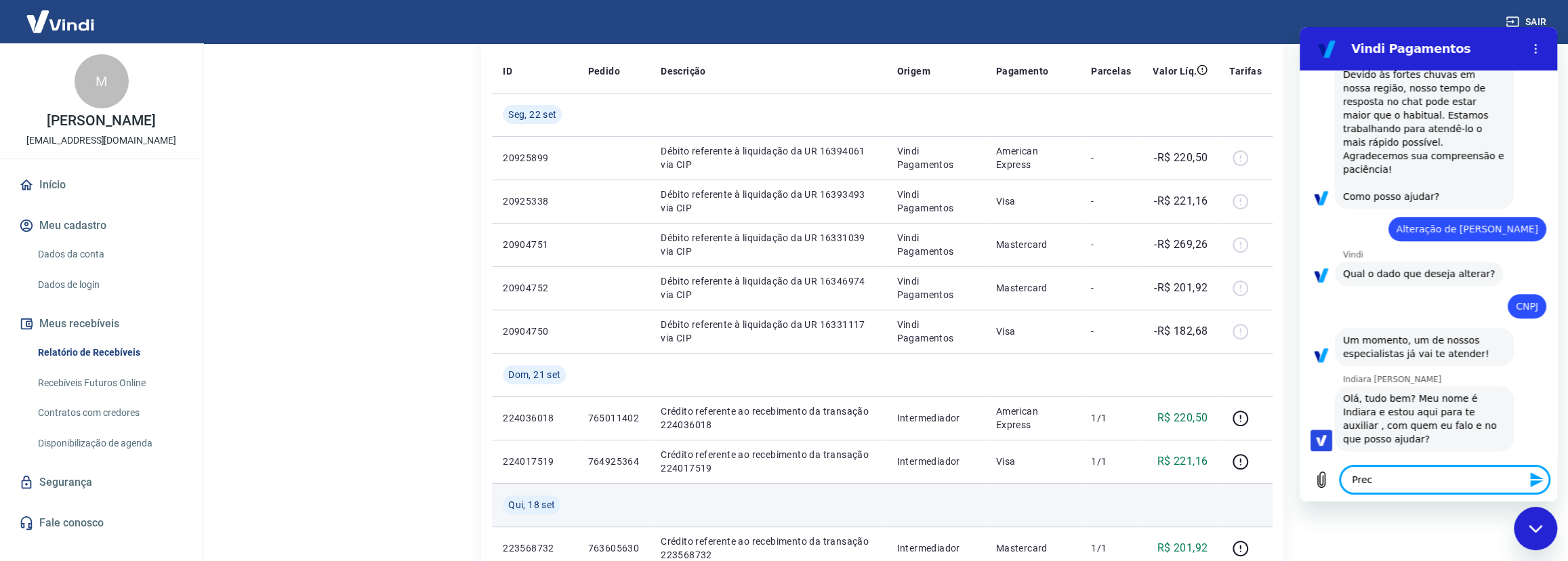
type textarea "Preci"
type textarea "x"
type textarea "Precis"
type textarea "x"
type textarea "Preciso"
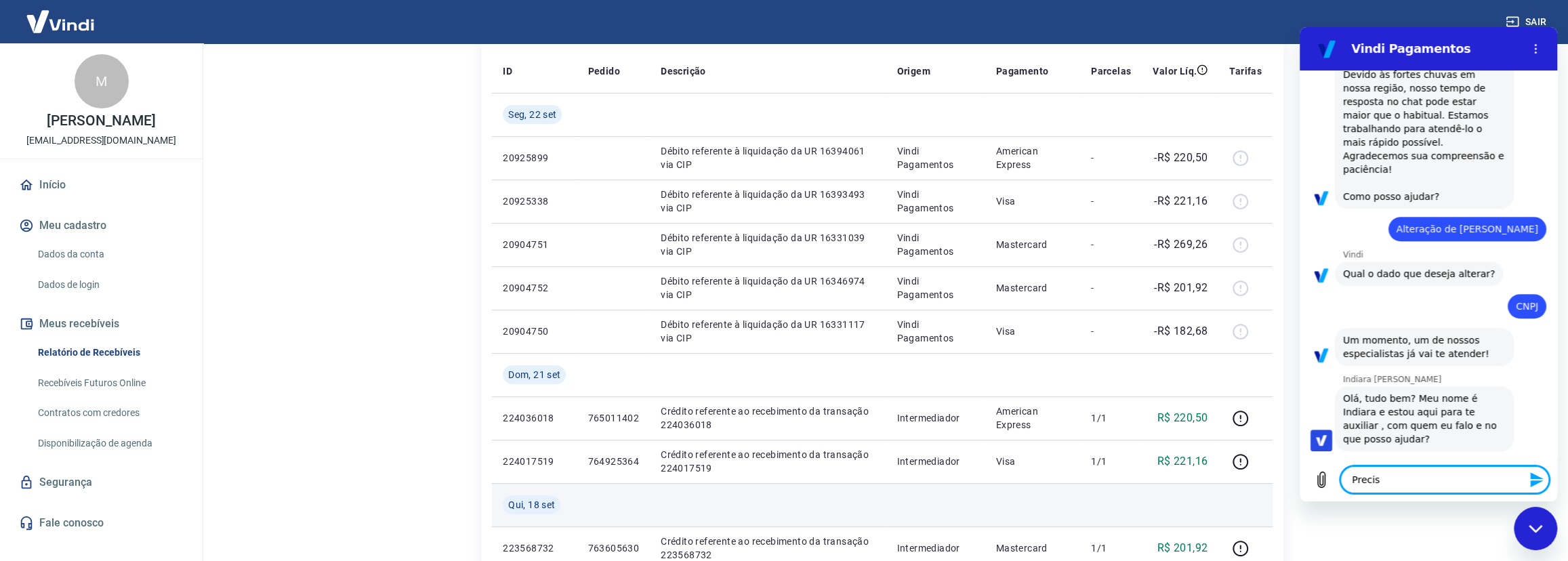
type textarea "x"
type textarea "Preciso"
type textarea "x"
type textarea "Preciso d"
type textarea "x"
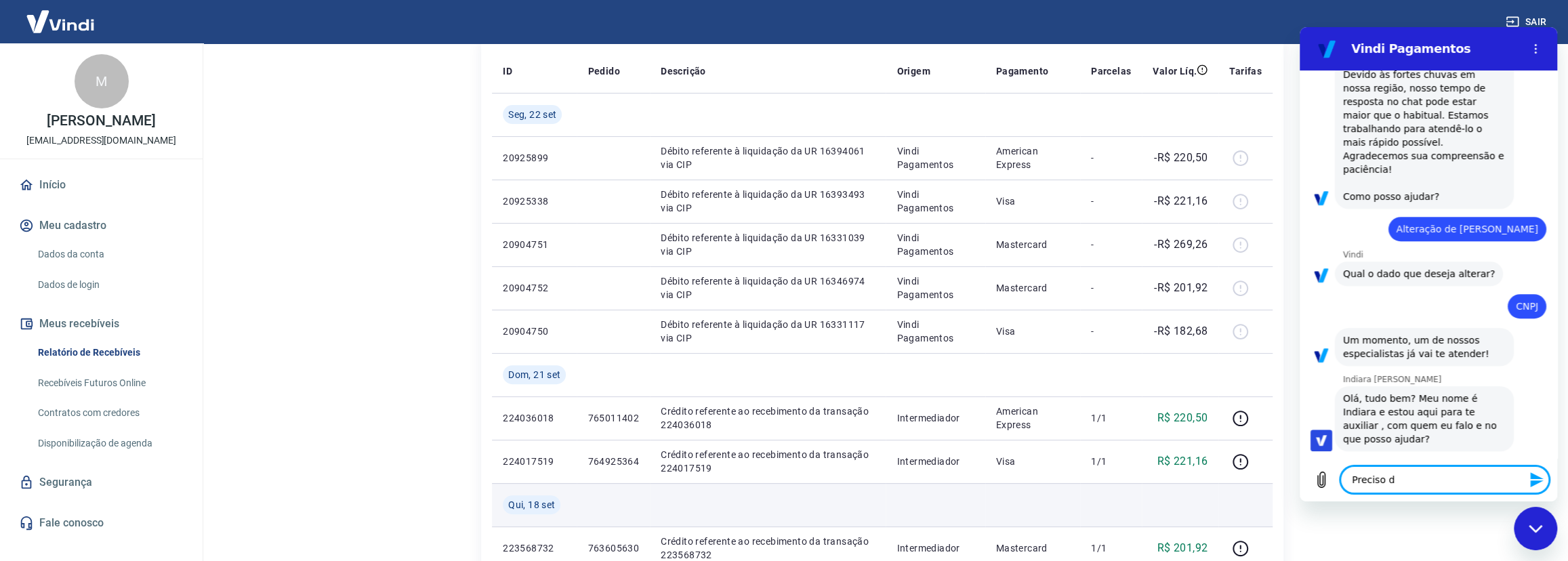
type textarea "Preciso da"
type textarea "x"
type textarea "Preciso da"
type textarea "x"
type textarea "Preciso da s"
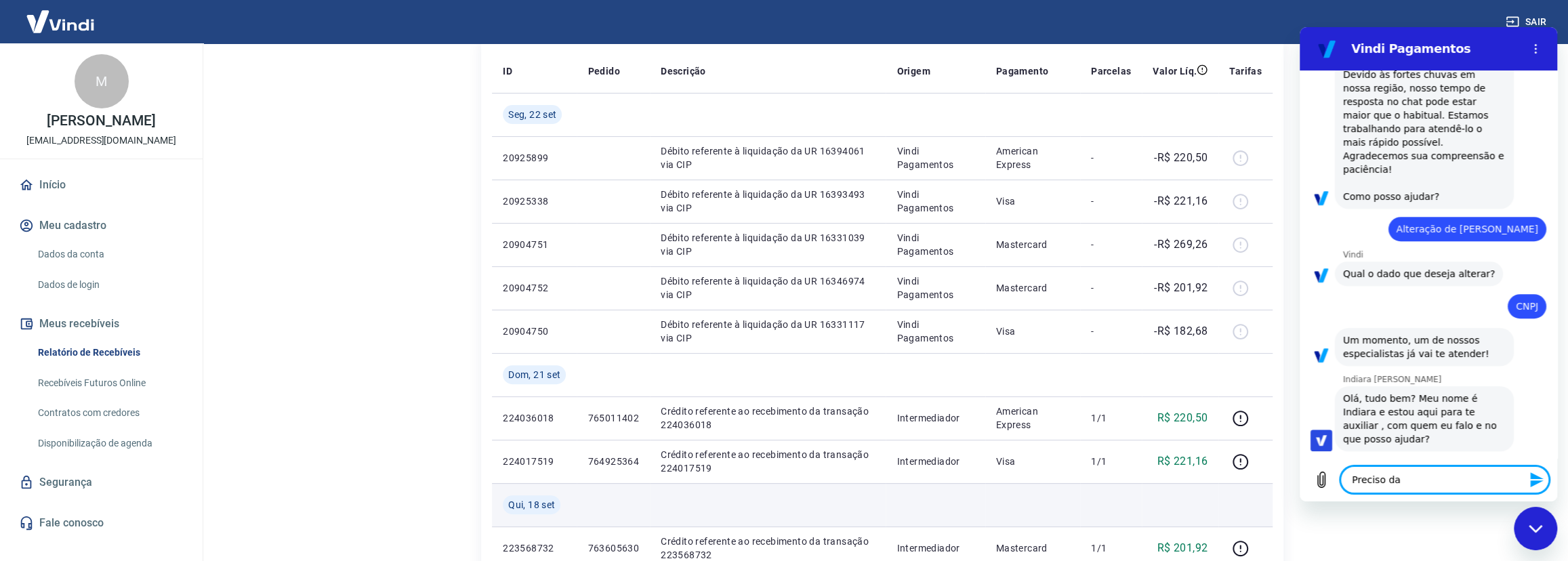
type textarea "x"
type textarea "Preciso da su"
type textarea "x"
type textarea "Preciso da sua"
type textarea "x"
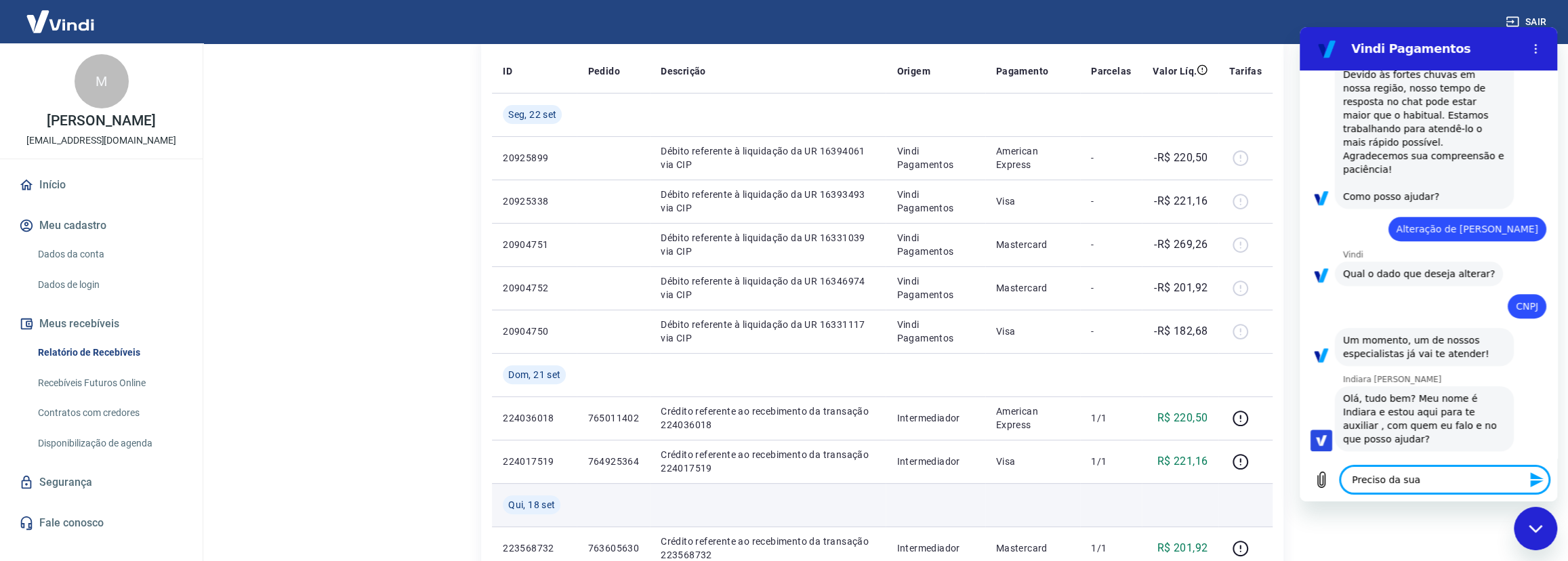
type textarea "Preciso da sua"
type textarea "x"
type textarea "Preciso da sua a"
type textarea "x"
type textarea "Preciso da sua aj"
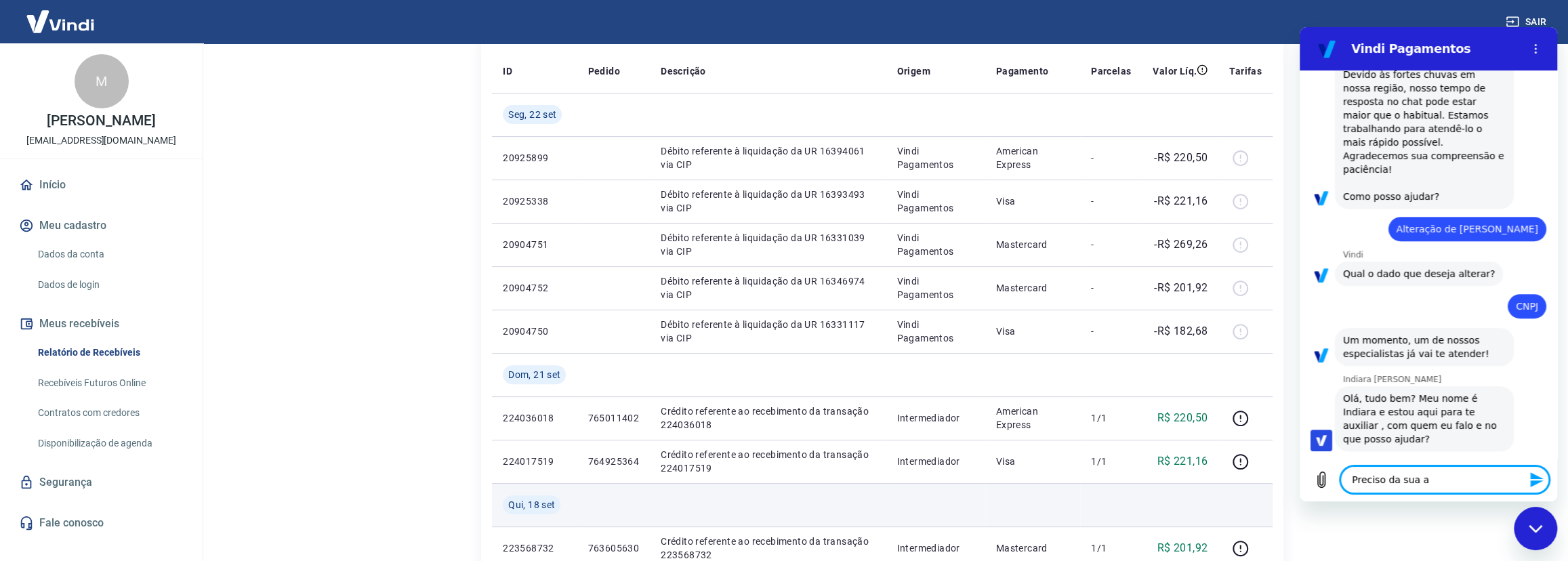
type textarea "x"
type textarea "Preciso da sua aju"
type textarea "x"
type textarea "Preciso da sua ajud"
type textarea "x"
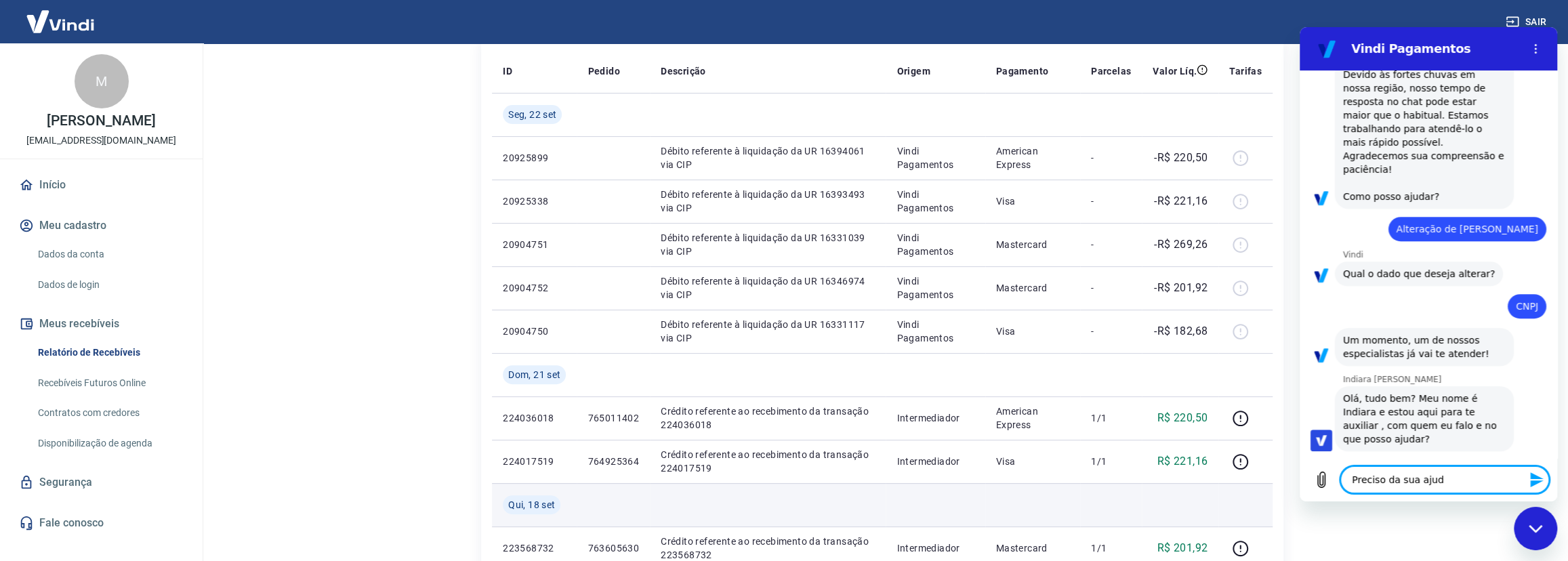
type textarea "Preciso da sua ajuda"
type textarea "x"
type textarea "Preciso da sua ajuda."
type textarea "x"
type textarea "Preciso da sua ajuda."
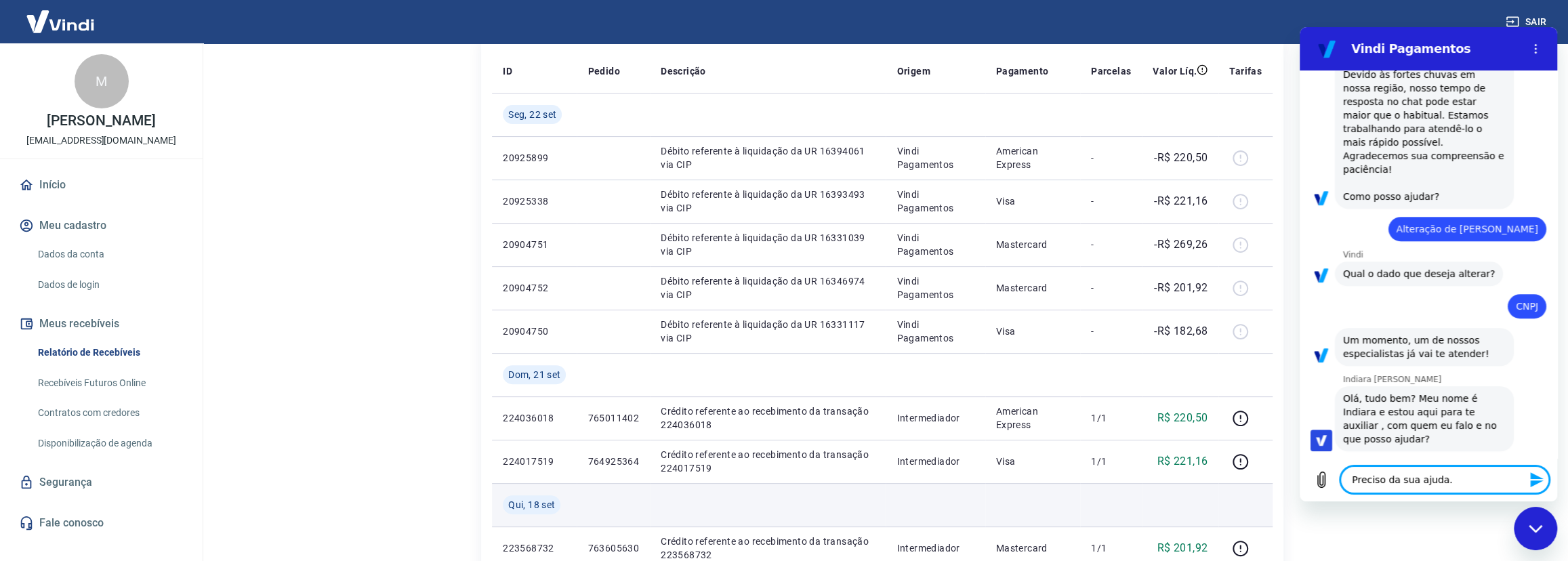
type textarea "x"
type textarea "Preciso da sua ajuda."
type textarea "x"
type textarea "Preciso da sua ajuda."
type textarea "x"
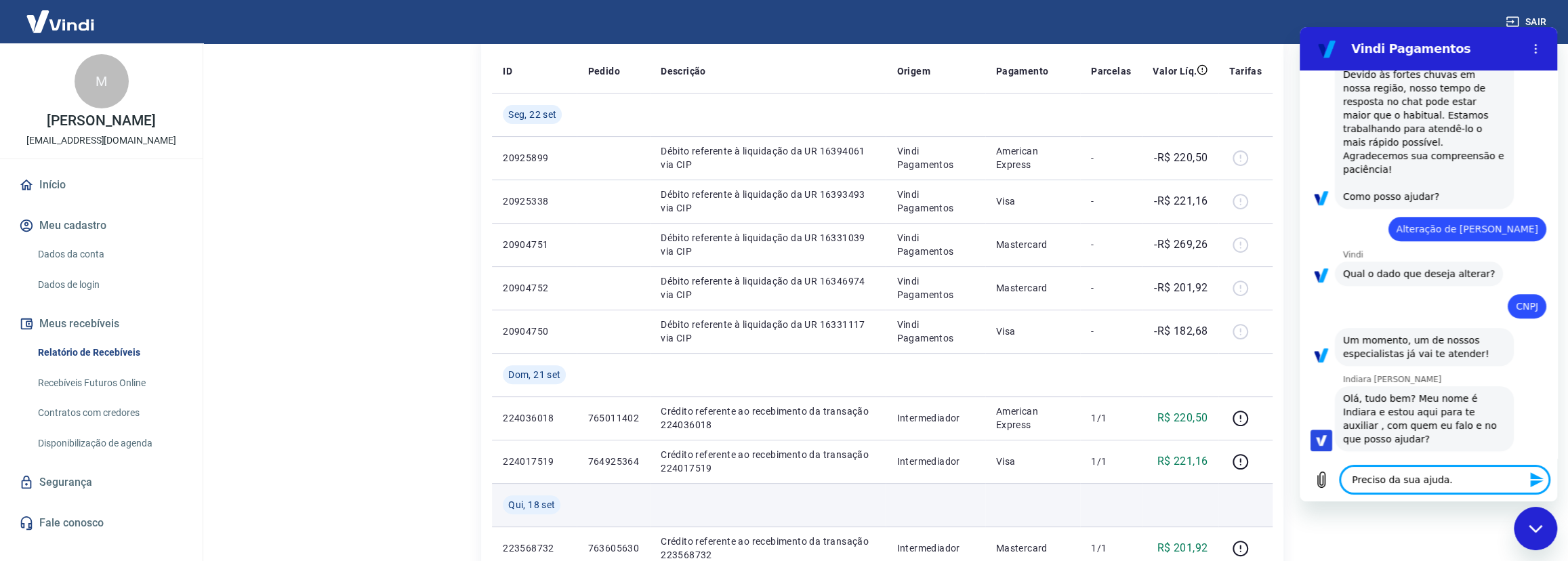
type textarea "Preciso da sua ajuda. F"
type textarea "x"
type textarea "Preciso da sua ajuda. Fi"
type textarea "x"
type textarea "Preciso da sua ajuda. Fiz"
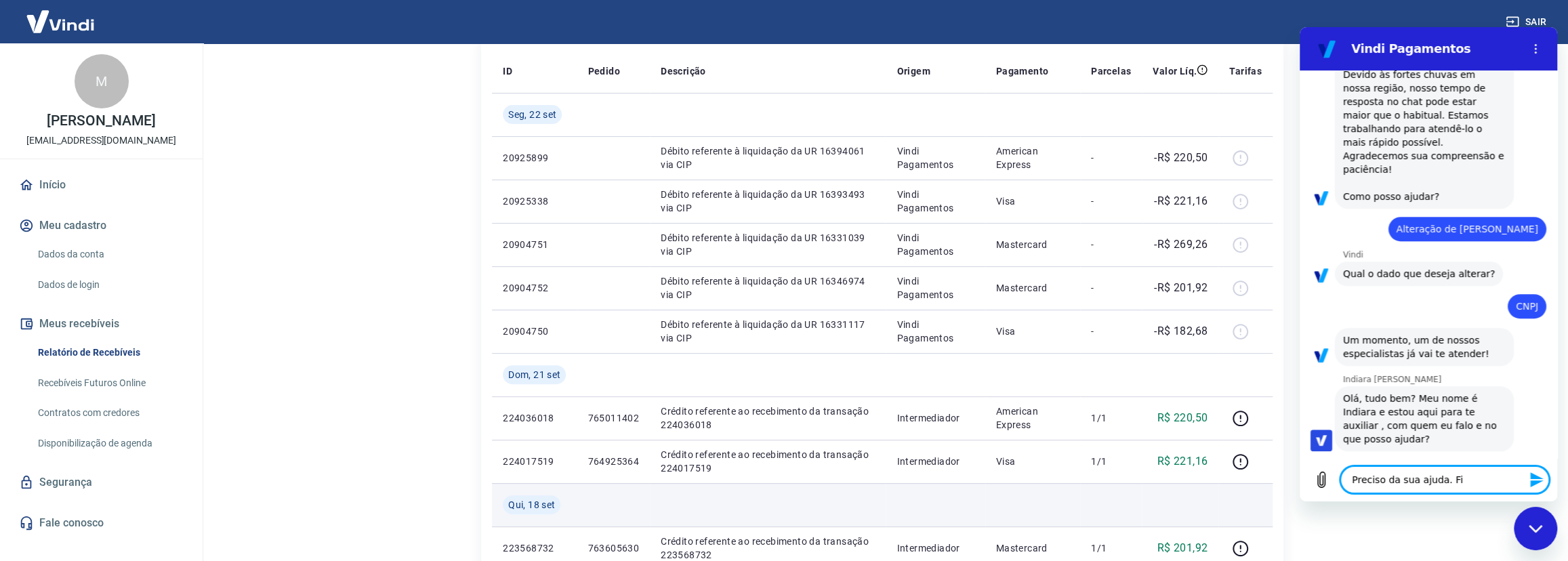
type textarea "x"
type textarea "Preciso da sua ajuda. Fiz"
type textarea "x"
type textarea "Preciso da sua ajuda. Fiz t"
type textarea "x"
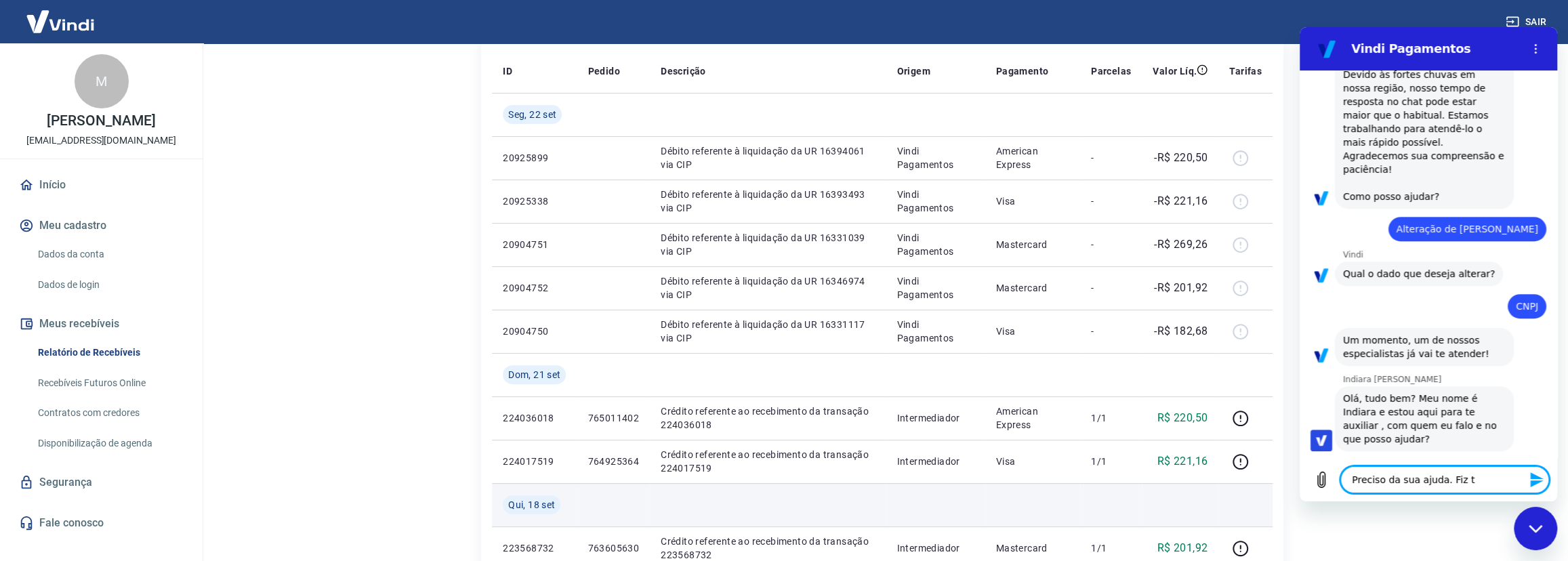
type textarea "Preciso da sua ajuda. Fiz to"
type textarea "x"
type textarea "Preciso da sua ajuda. Fiz tod"
type textarea "x"
type textarea "Preciso da sua ajuda. Fiz toda"
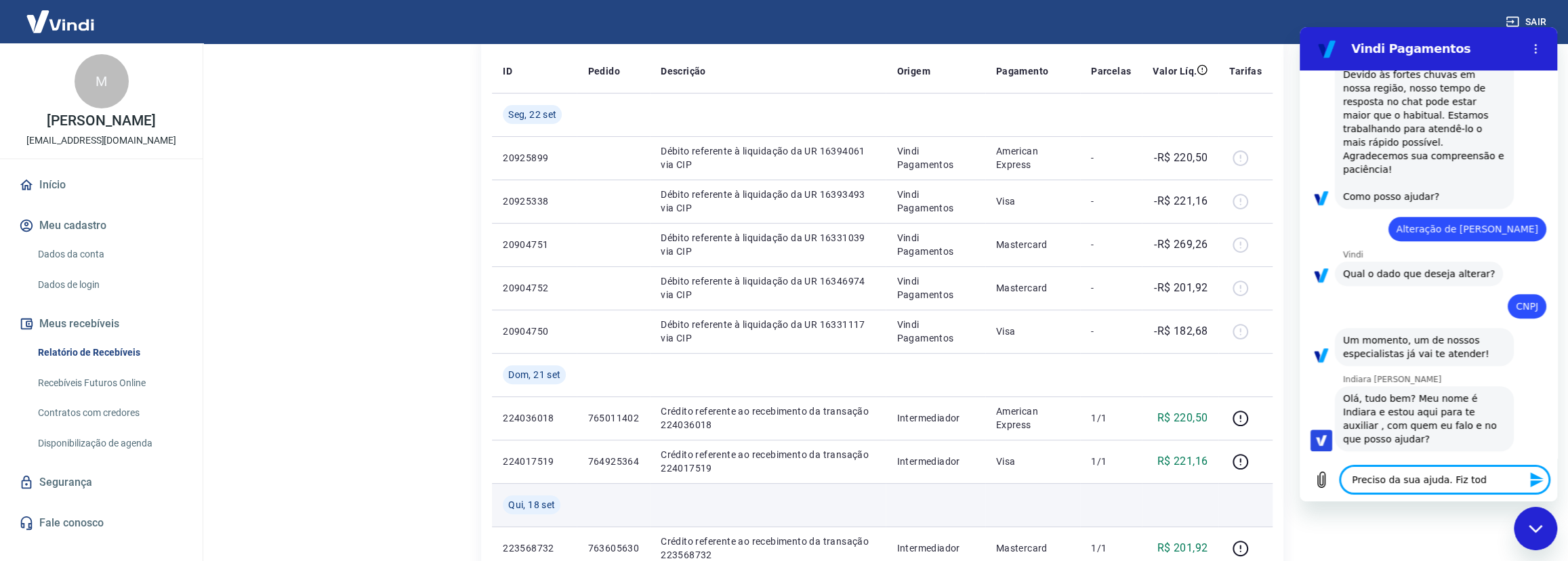
type textarea "x"
type textarea "Preciso da sua ajuda. Fiz todas"
type textarea "x"
type textarea "Preciso da sua ajuda. Fiz todas"
type textarea "x"
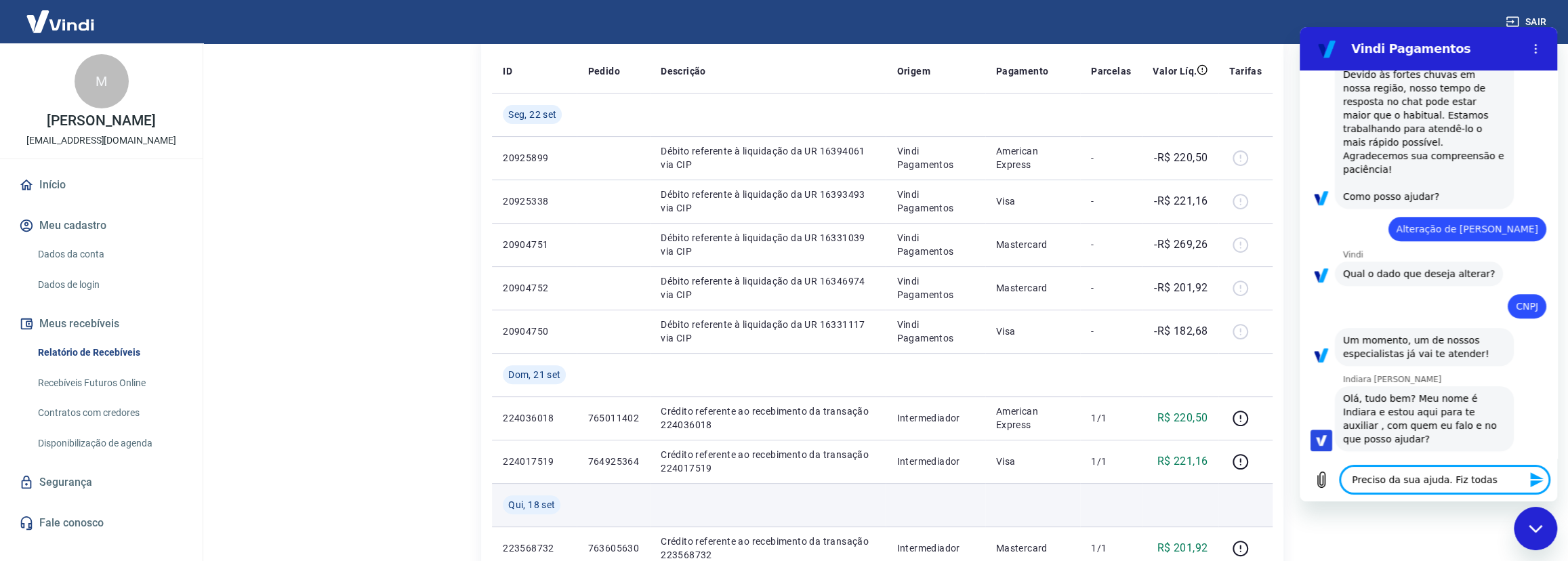
type textarea "Preciso da sua ajuda. Fiz todas a"
type textarea "x"
type textarea "Preciso da sua ajuda. Fiz todas as"
type textarea "x"
type textarea "Preciso da sua ajuda. Fiz todas as"
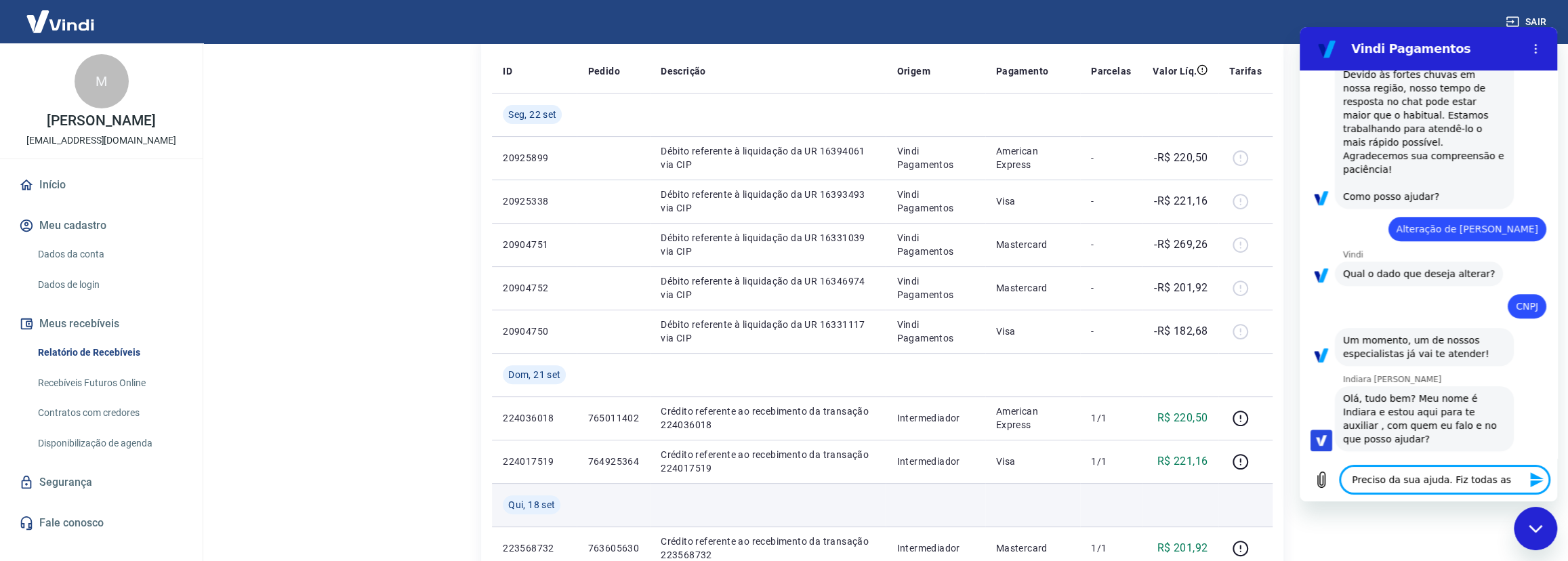
type textarea "x"
type textarea "Preciso da sua ajuda. Fiz todas as a"
type textarea "x"
type textarea "Preciso da sua ajuda. Fiz todas as al"
type textarea "x"
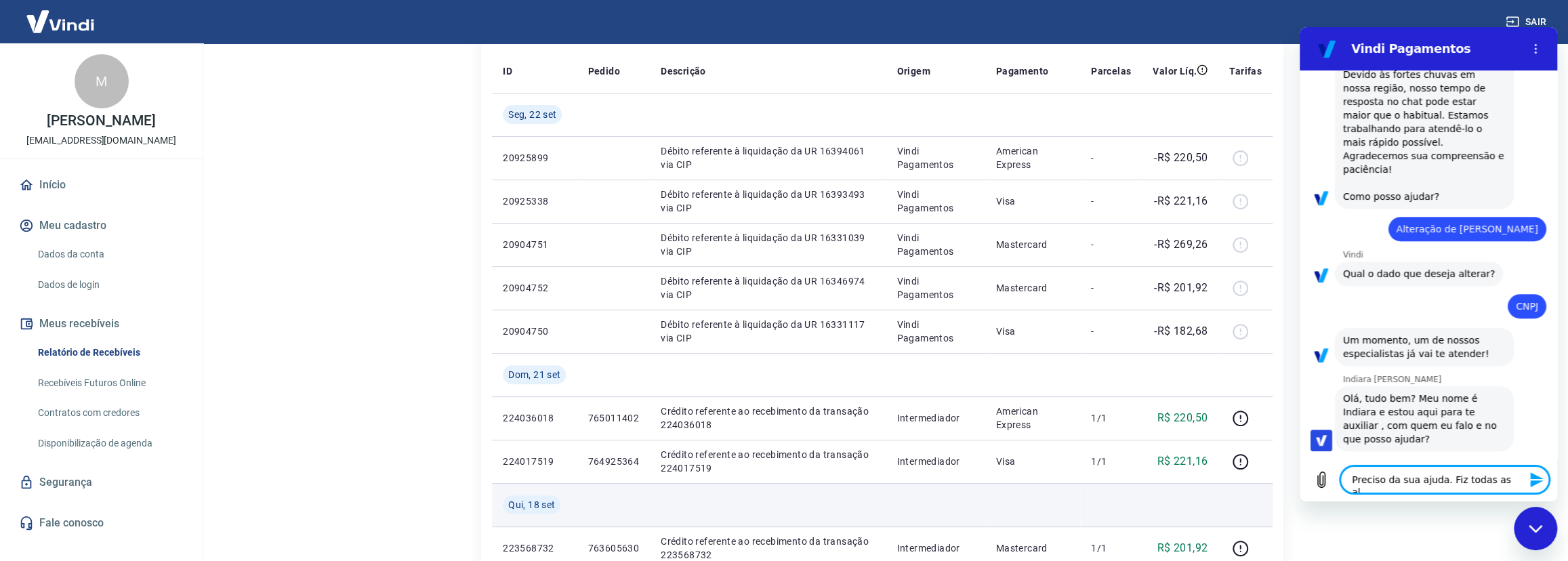
type textarea "Preciso da sua ajuda. Fiz todas as alt"
type textarea "x"
type textarea "Preciso da sua ajuda. Fiz todas as alte"
type textarea "x"
type textarea "Preciso da sua ajuda. Fiz todas as alter"
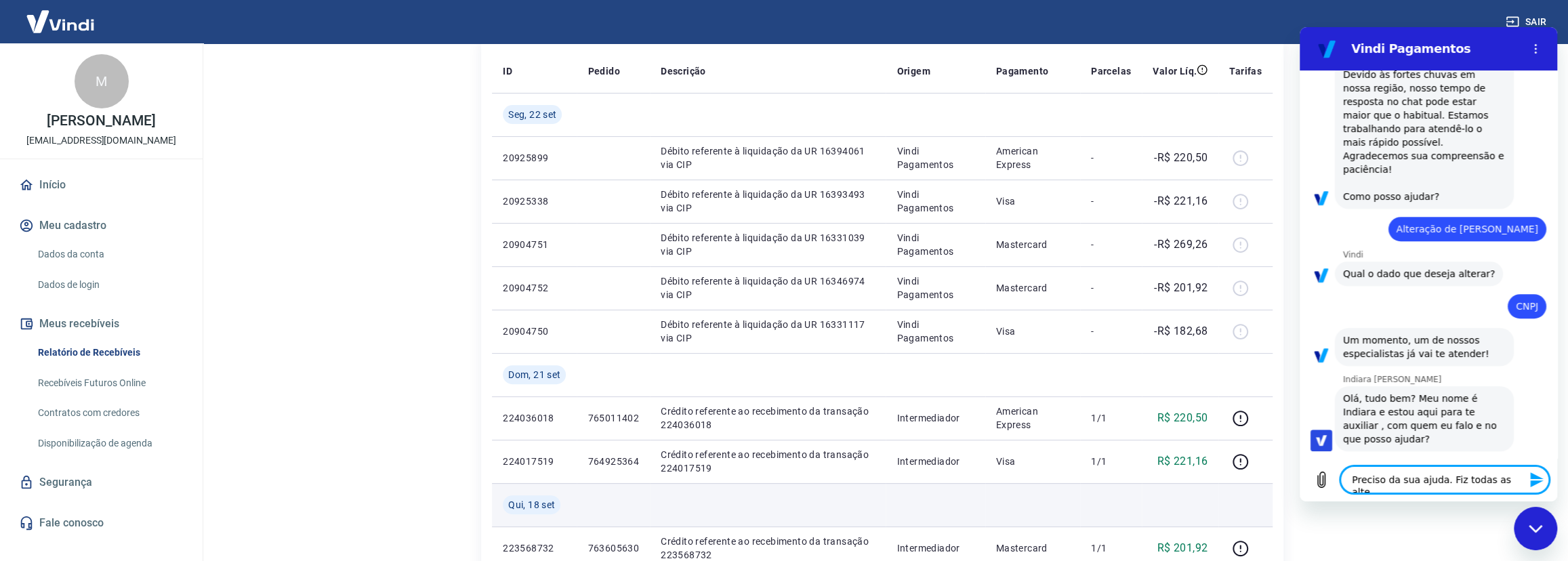
type textarea "x"
type textarea "Preciso da sua ajuda. Fiz todas as altera"
type textarea "x"
type textarea "Preciso da sua ajuda. Fiz todas as alteraç"
type textarea "x"
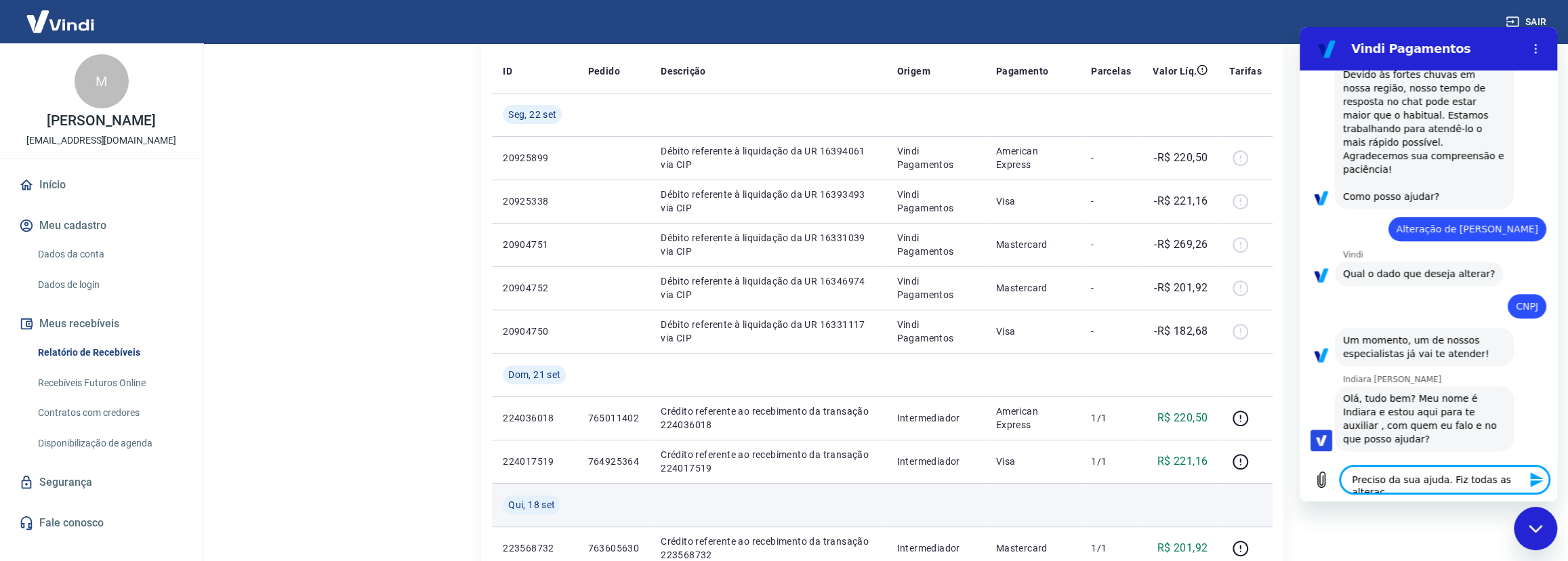
type textarea "Preciso da sua ajuda. Fiz todas as alteraçõ"
type textarea "x"
type textarea "Preciso da sua ajuda. Fiz todas as alteraçõe"
type textarea "x"
type textarea "Preciso da sua ajuda. Fiz todas as alterações"
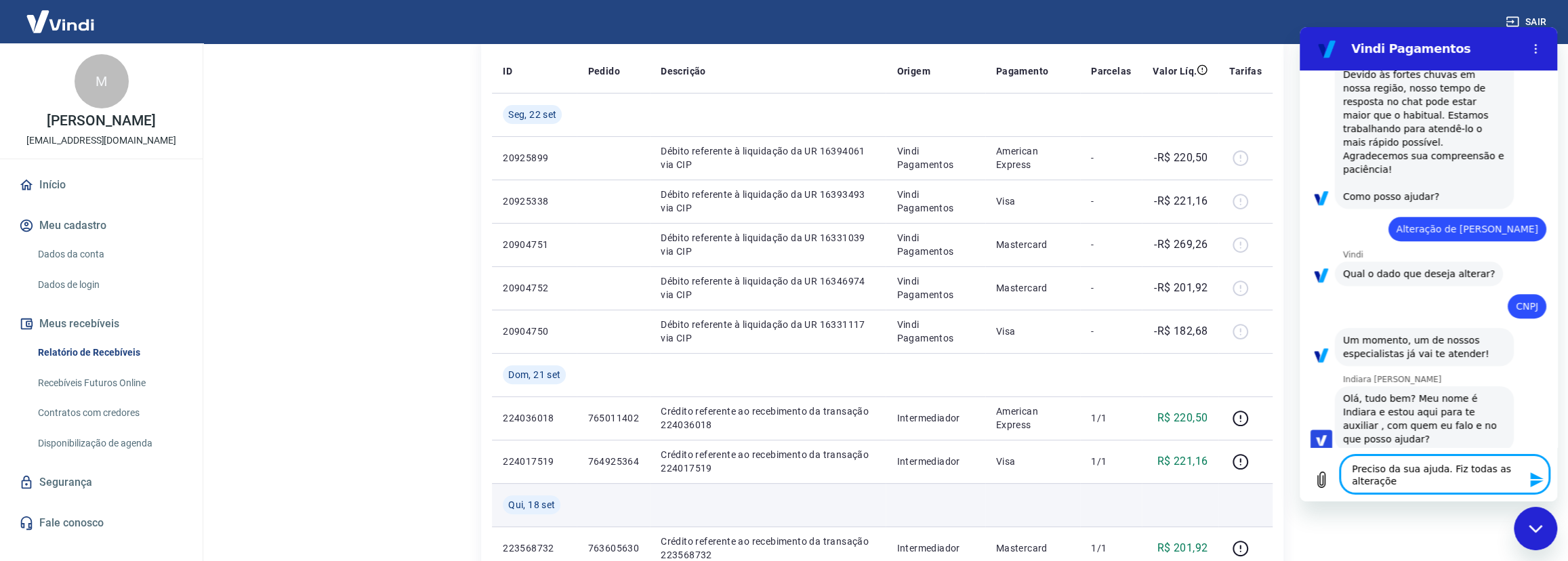
type textarea "x"
type textarea "Preciso da sua ajuda. Fiz todas as alterações"
type textarea "x"
type textarea "Preciso da sua ajuda. Fiz todas as alterações c"
type textarea "x"
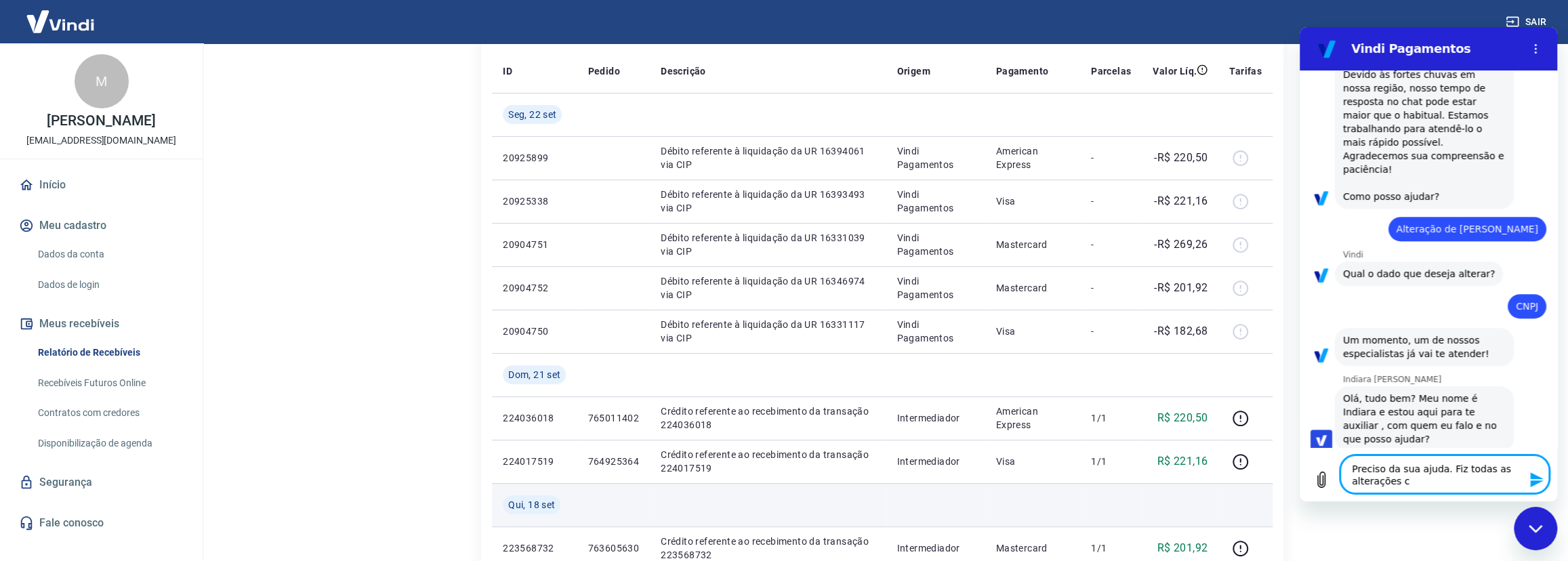
type textarea "Preciso da sua ajuda. Fiz todas as alterações ca"
type textarea "x"
type textarea "Preciso da sua ajuda. Fiz todas as alterações cad"
type textarea "x"
type textarea "Preciso da sua ajuda. Fiz todas as alterações cada"
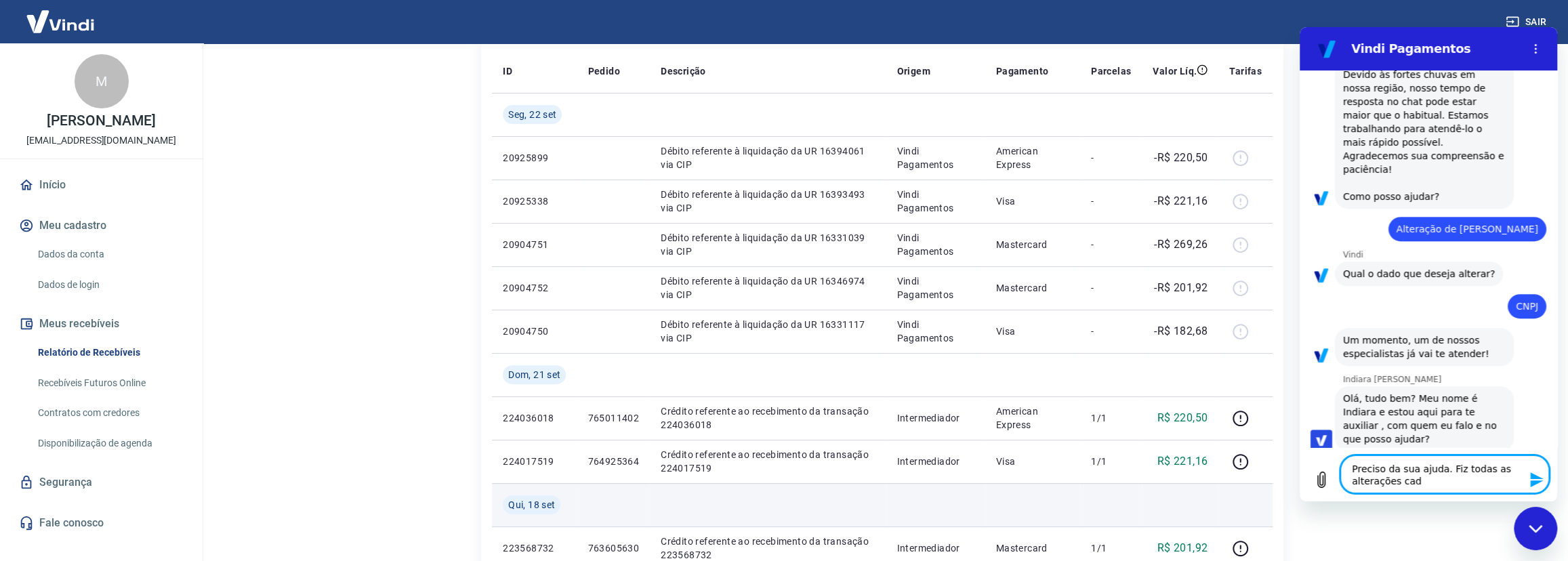
type textarea "x"
type textarea "Preciso da sua ajuda. Fiz todas as alterações cadas"
type textarea "x"
type textarea "Preciso da sua ajuda. Fiz todas as alterações cadast"
type textarea "x"
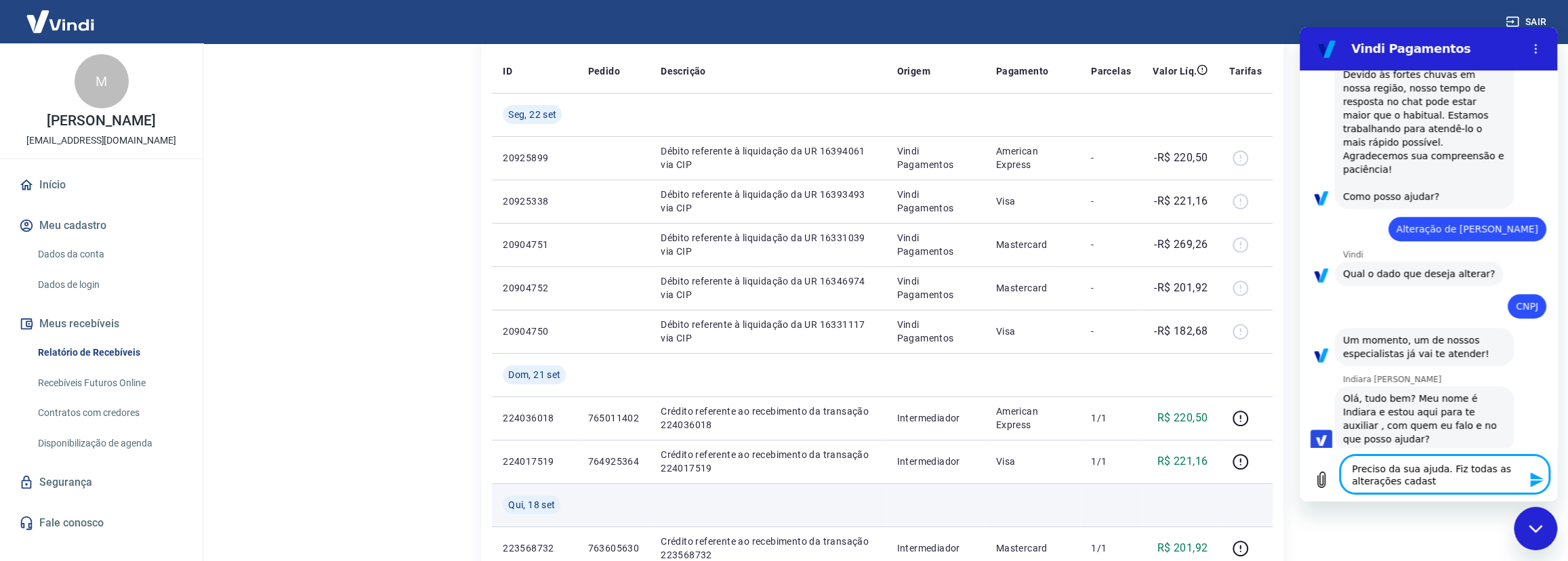
type textarea "Preciso da sua ajuda. Fiz todas as alterações cadastr"
type textarea "x"
type textarea "Preciso da sua ajuda. Fiz todas as alterações cadastra"
type textarea "x"
type textarea "Preciso da sua ajuda. Fiz todas as alterações cadastrai"
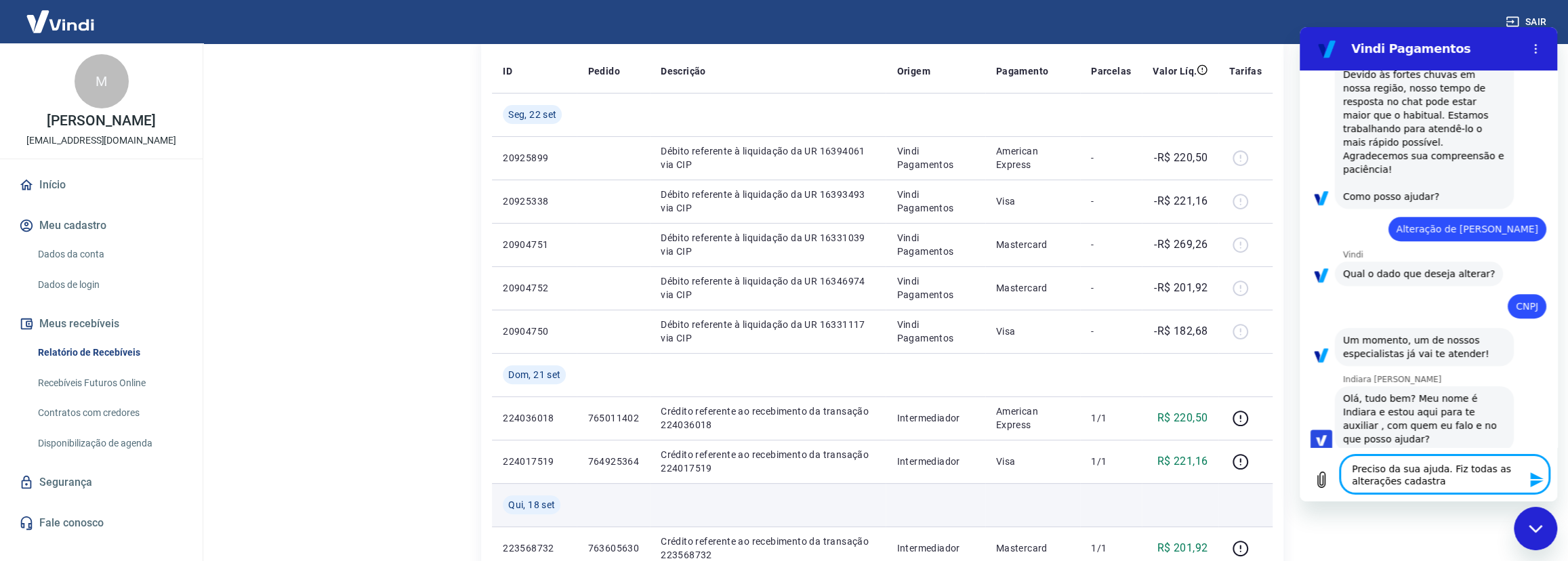
type textarea "x"
type textarea "Preciso da sua ajuda. Fiz todas as alterações cadastrais"
type textarea "x"
type textarea "Preciso da sua ajuda. Fiz todas as alterações cadastrais"
type textarea "x"
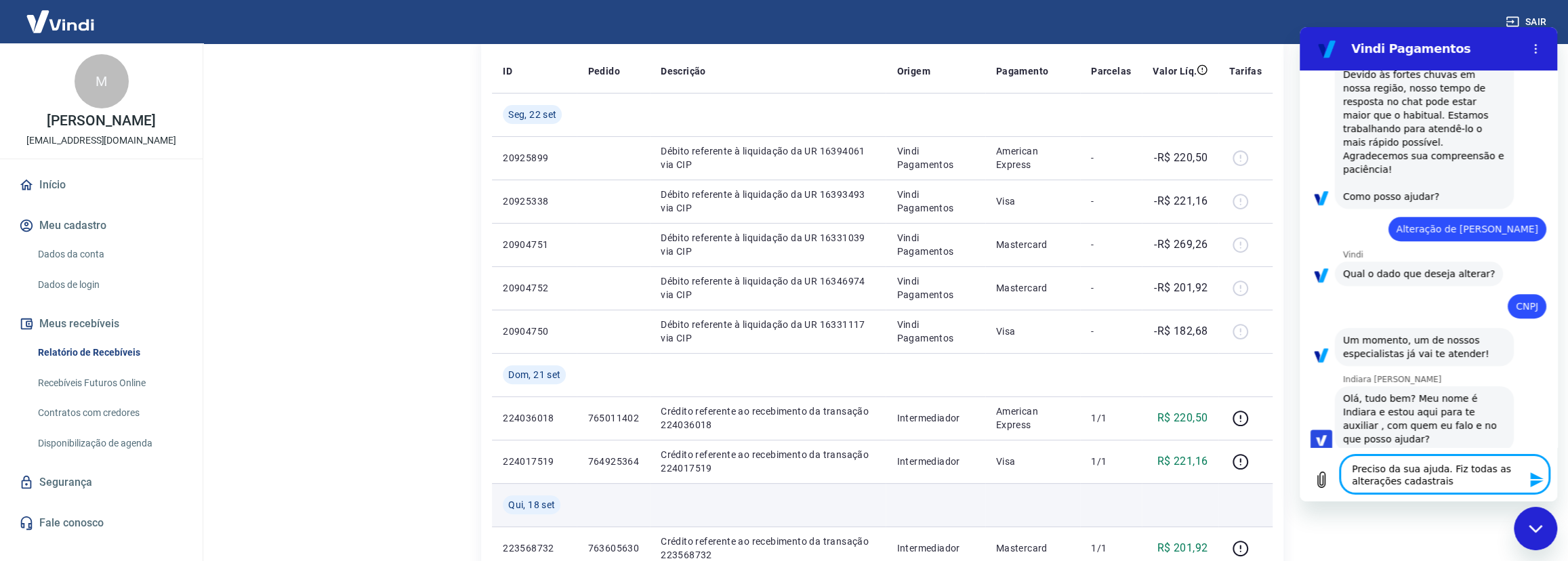
type textarea "Preciso da sua ajuda. Fiz todas as alterações cadastrais e"
type textarea "x"
type textarea "Preciso da sua ajuda. Fiz todas as alterações cadastrais e"
type textarea "x"
type textarea "Preciso da sua ajuda. Fiz todas as alterações cadastrais e d"
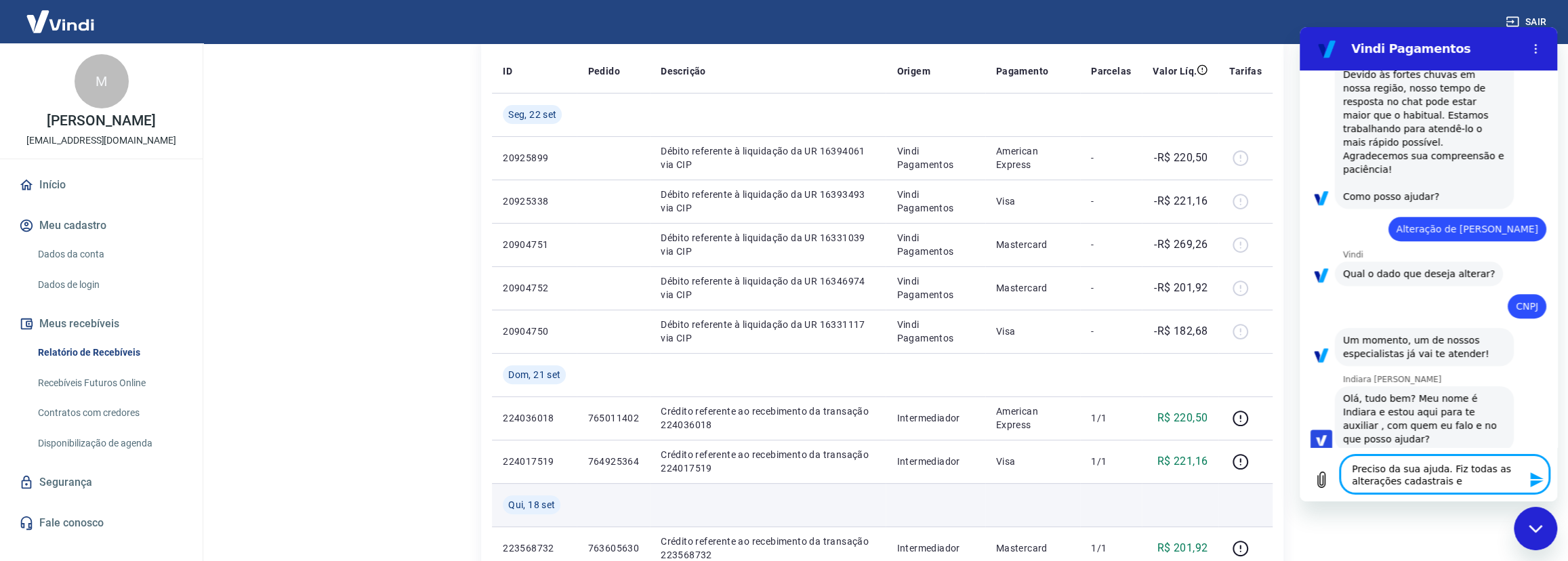
type textarea "x"
type textarea "Preciso da sua ajuda. Fiz todas as alterações cadastrais e do"
type textarea "x"
type textarea "Preciso da sua ajuda. Fiz todas as alterações cadastrais e do"
type textarea "x"
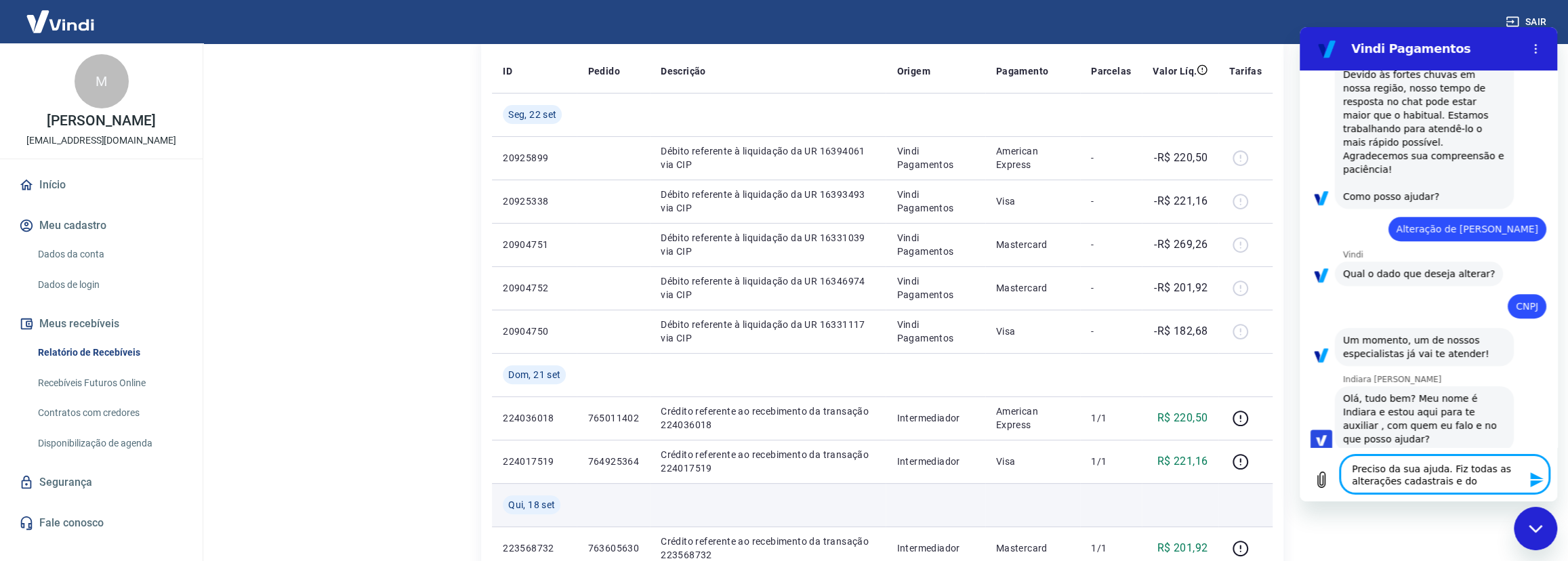
type textarea "Preciso da sua ajuda. Fiz todas as alterações cadastrais e do b"
type textarea "x"
type textarea "Preciso da sua ajuda. Fiz todas as alterações cadastrais e do ba"
type textarea "x"
type textarea "Preciso da sua ajuda. Fiz todas as alterações cadastrais e do ban"
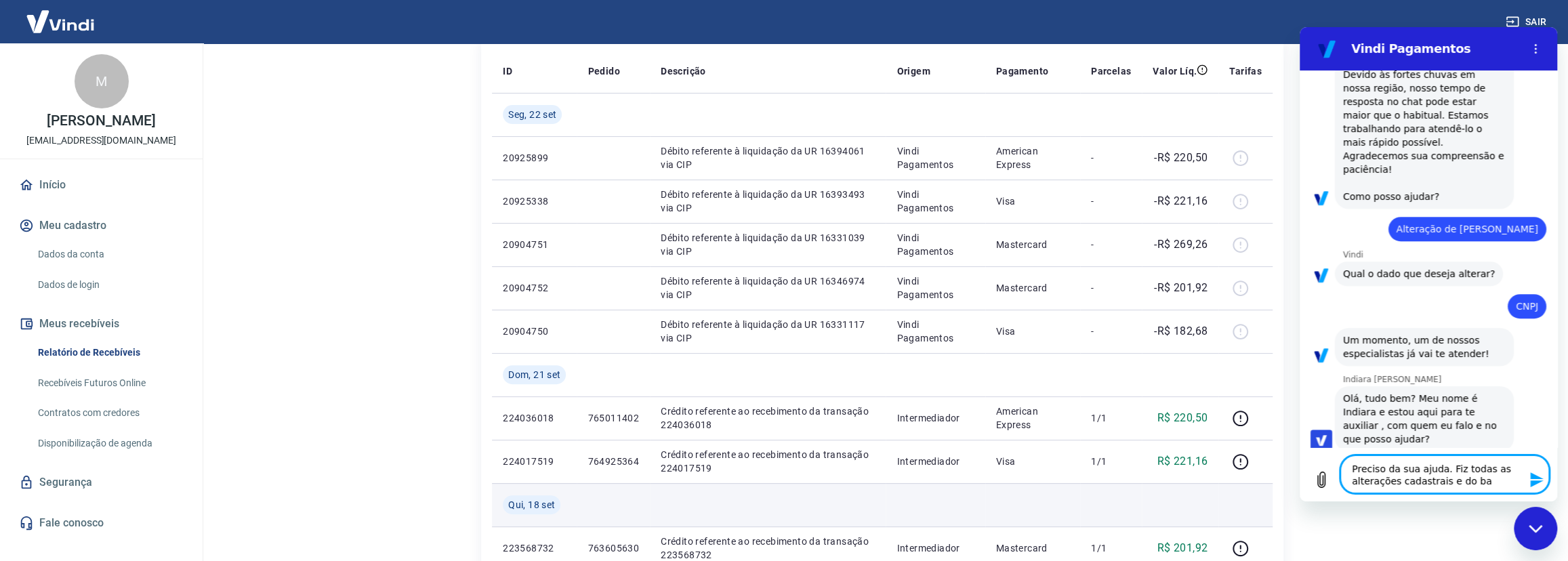
type textarea "x"
type textarea "Preciso da sua ajuda. Fiz todas as alterações cadastrais e do banc"
type textarea "x"
type textarea "Preciso da sua ajuda. Fiz todas as alterações cadastrais e do banco"
type textarea "x"
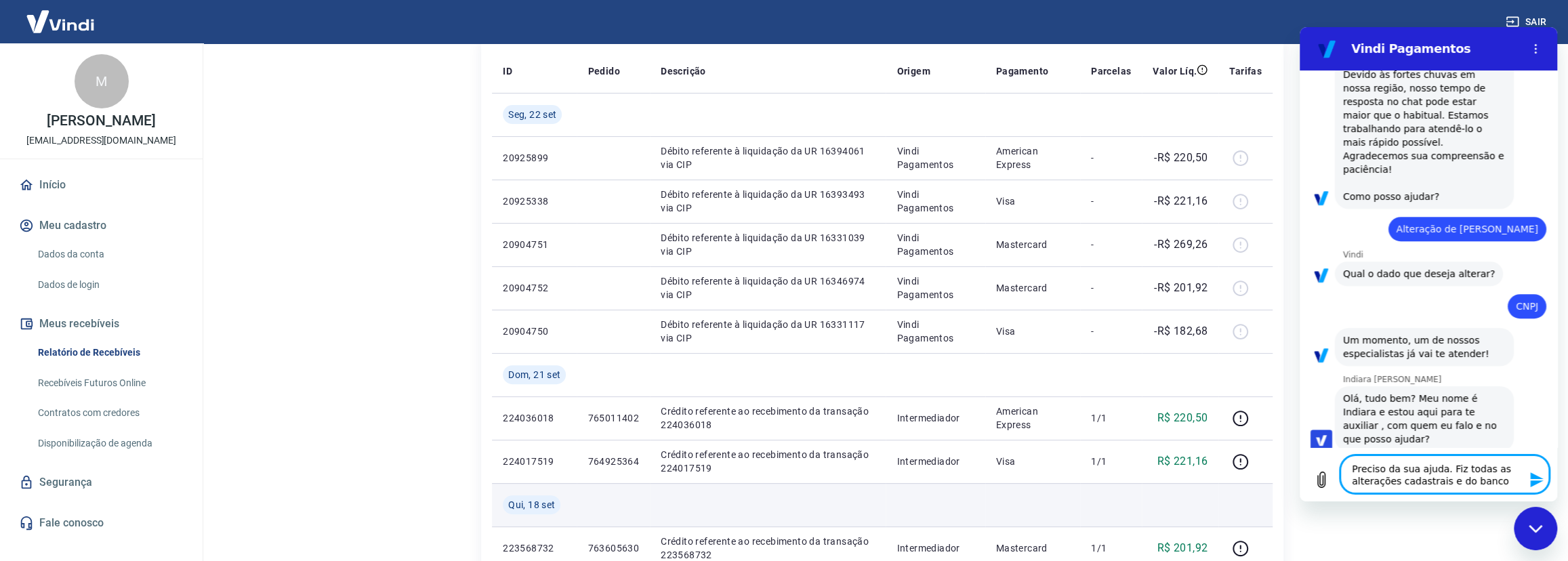
type textarea "Preciso da sua ajuda. Fiz todas as alterações cadastrais e do banc"
type textarea "x"
type textarea "Preciso da sua ajuda. Fiz todas as alterações cadastrais e do ban"
type textarea "x"
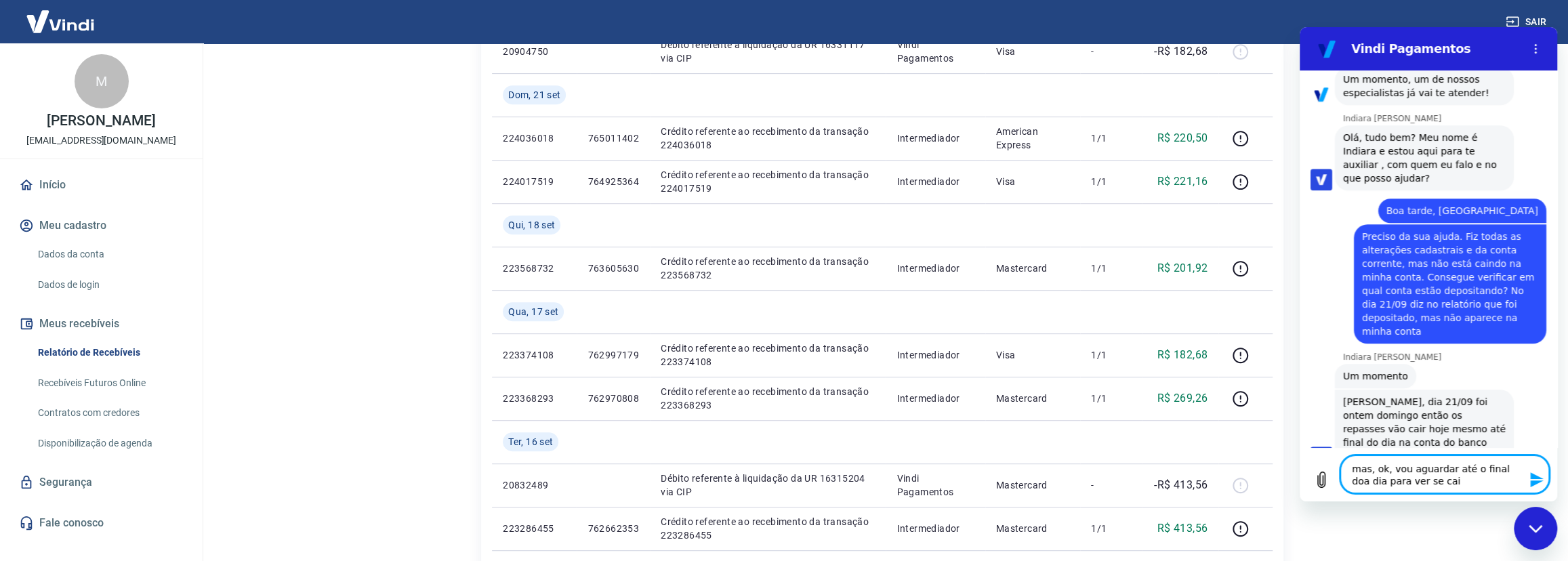
scroll to position [369, 0]
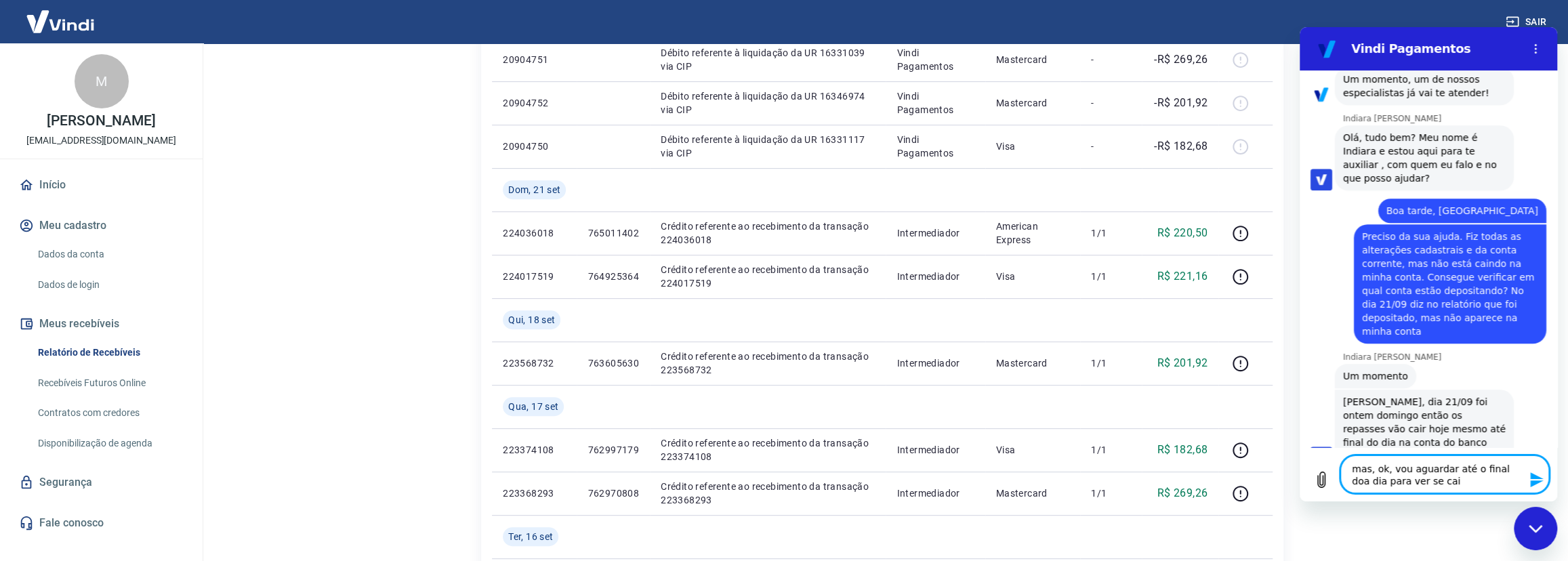
drag, startPoint x: 1464, startPoint y: 481, endPoint x: 1322, endPoint y: 462, distance: 143.3
click at [1322, 462] on div "Digite uma mensagem mas, ok, vou aguardar até o final doa dia para ver se cai x" at bounding box center [1428, 474] width 258 height 54
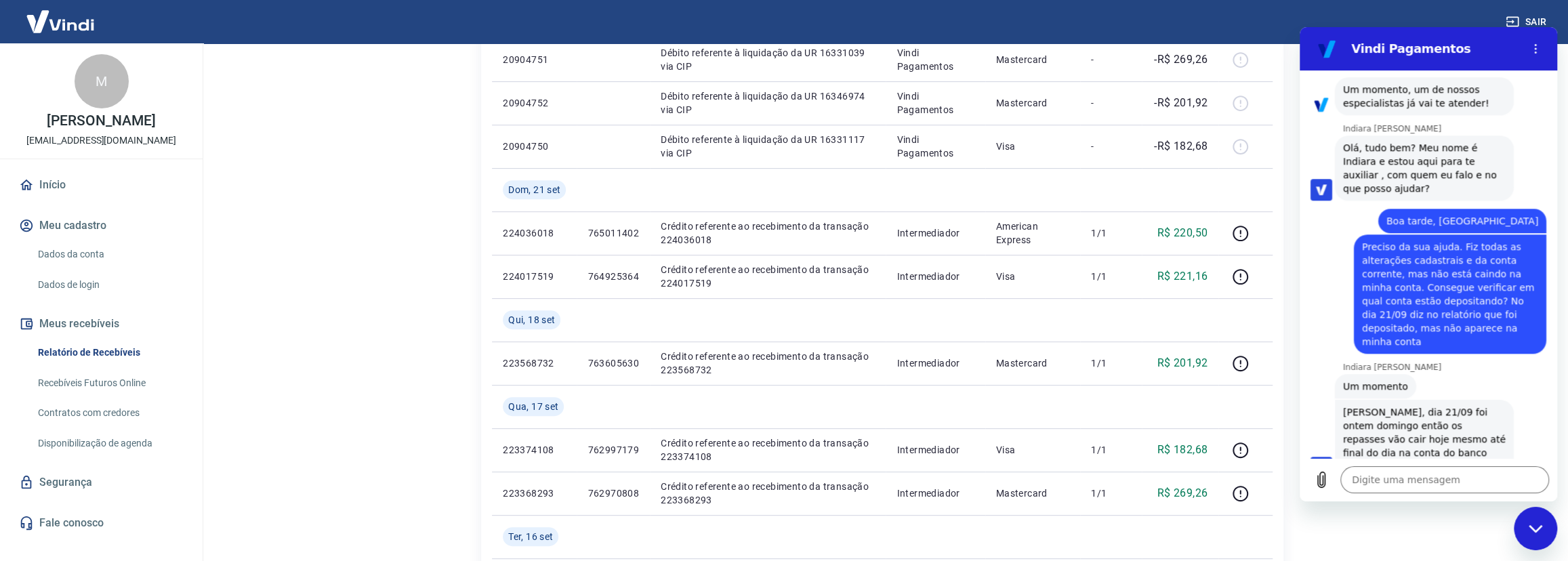
click at [68, 237] on button "Meu cadastro" at bounding box center [101, 225] width 170 height 30
click at [82, 238] on button "Meu cadastro" at bounding box center [101, 225] width 170 height 30
click at [66, 265] on link "Dados da conta" at bounding box center [109, 255] width 154 height 28
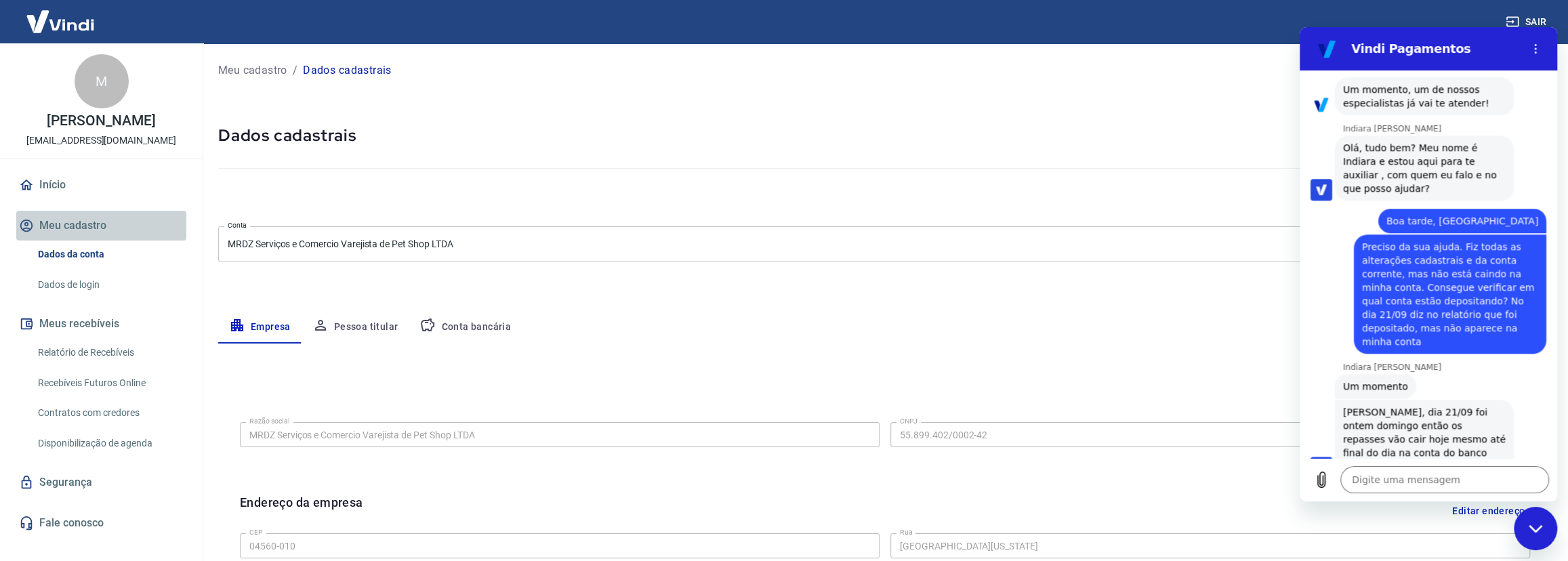
click at [75, 238] on button "Meu cadastro" at bounding box center [101, 225] width 170 height 30
click at [50, 199] on link "Início" at bounding box center [101, 185] width 170 height 30
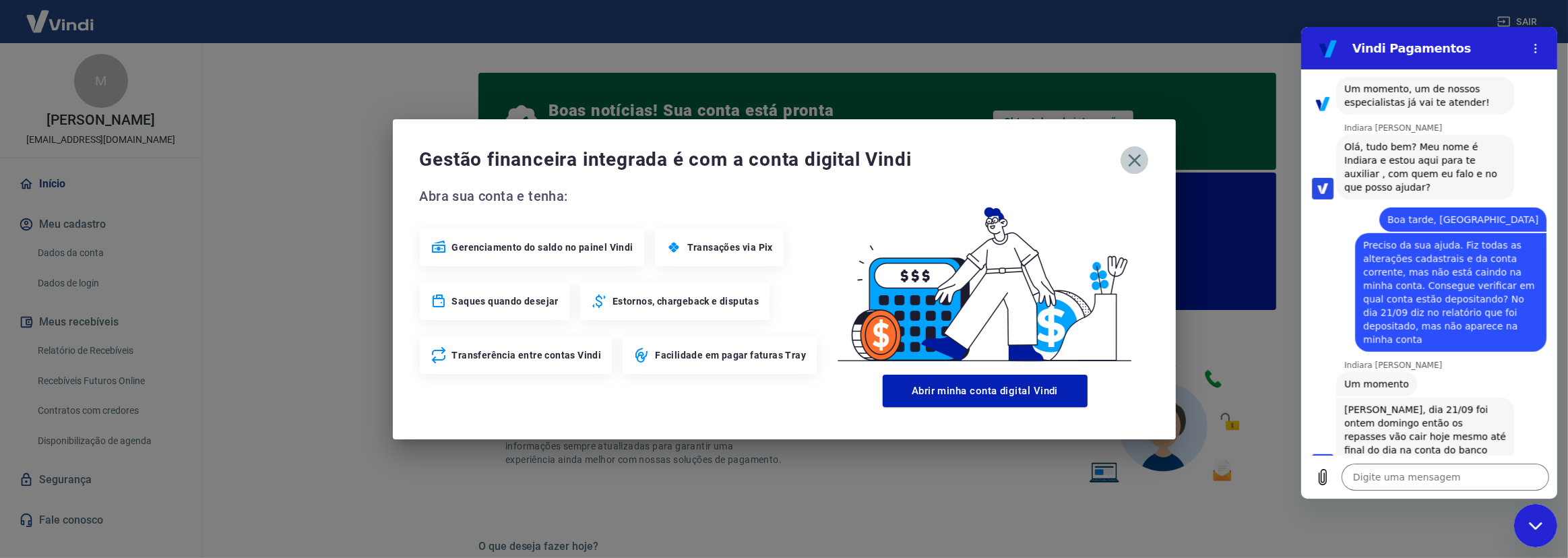
click at [1136, 159] on icon "button" at bounding box center [1134, 160] width 13 height 13
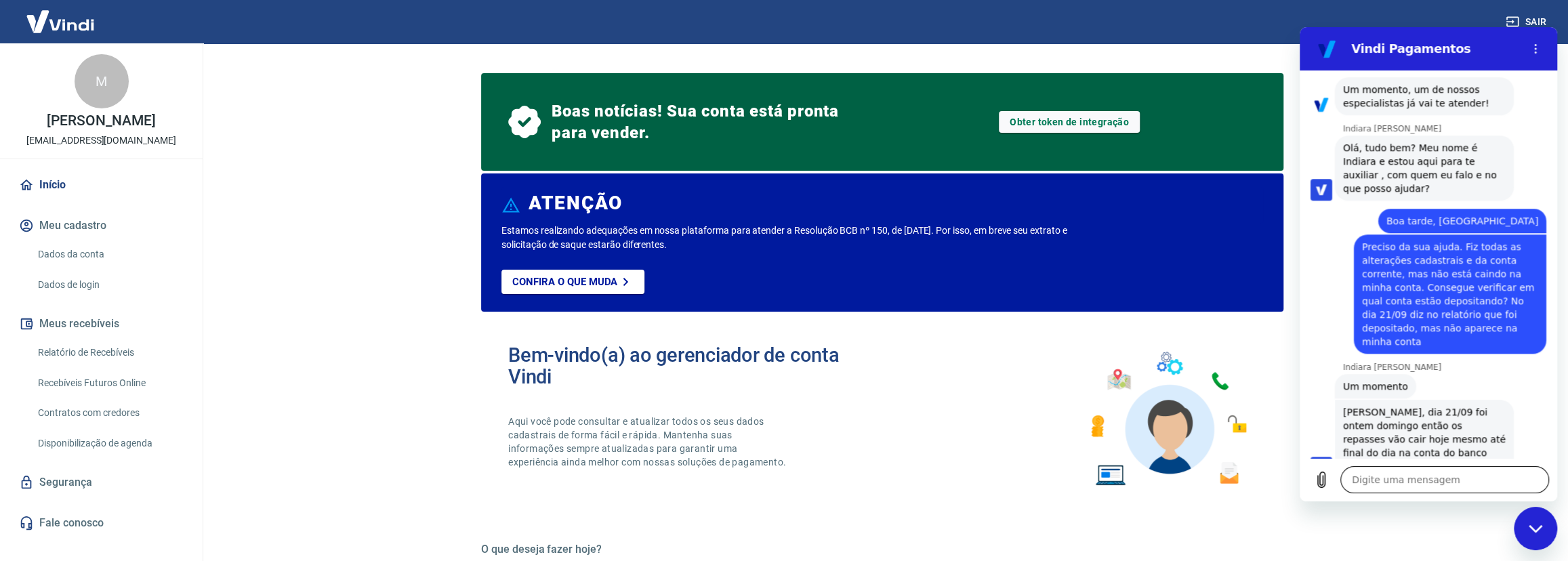
click at [1429, 478] on textarea at bounding box center [1444, 479] width 209 height 27
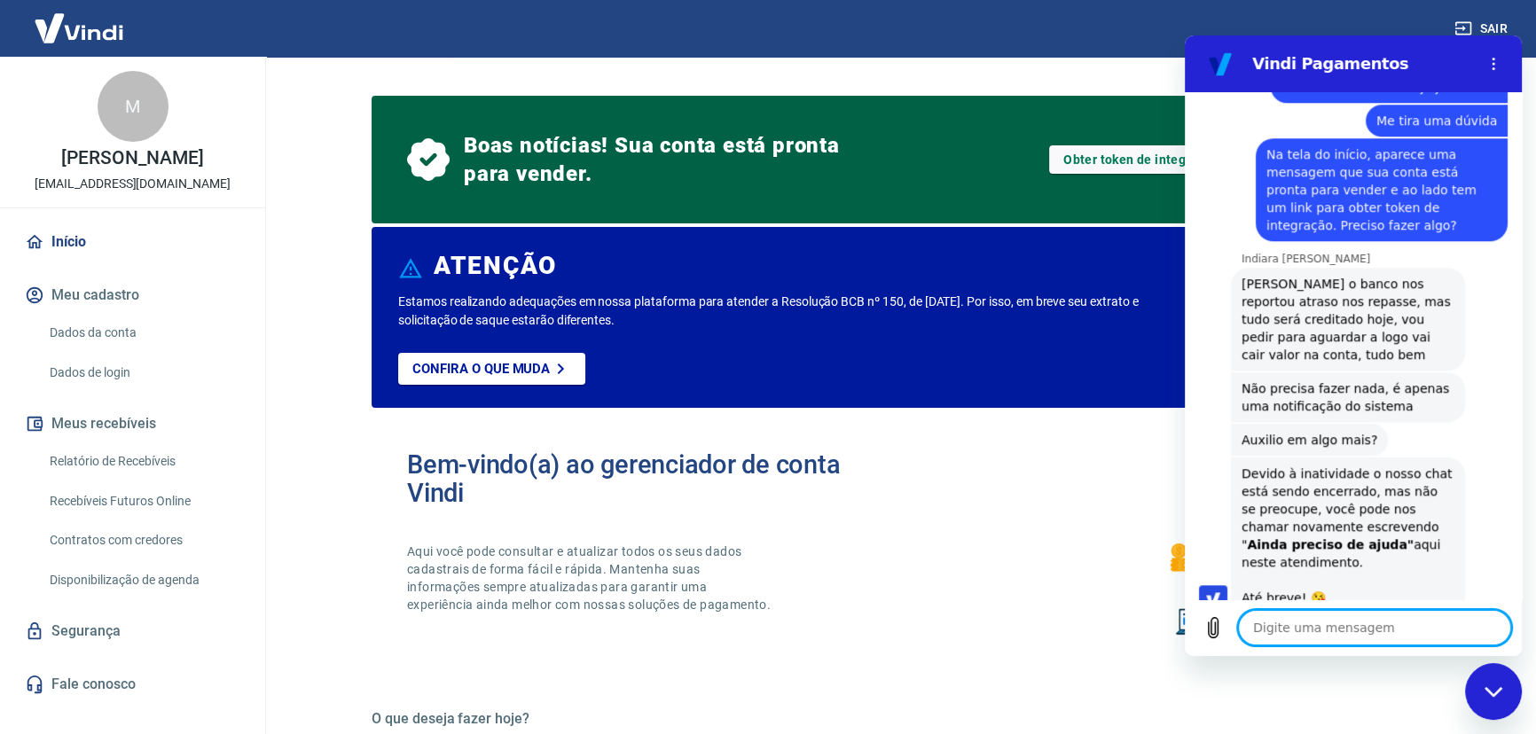
scroll to position [1858, 0]
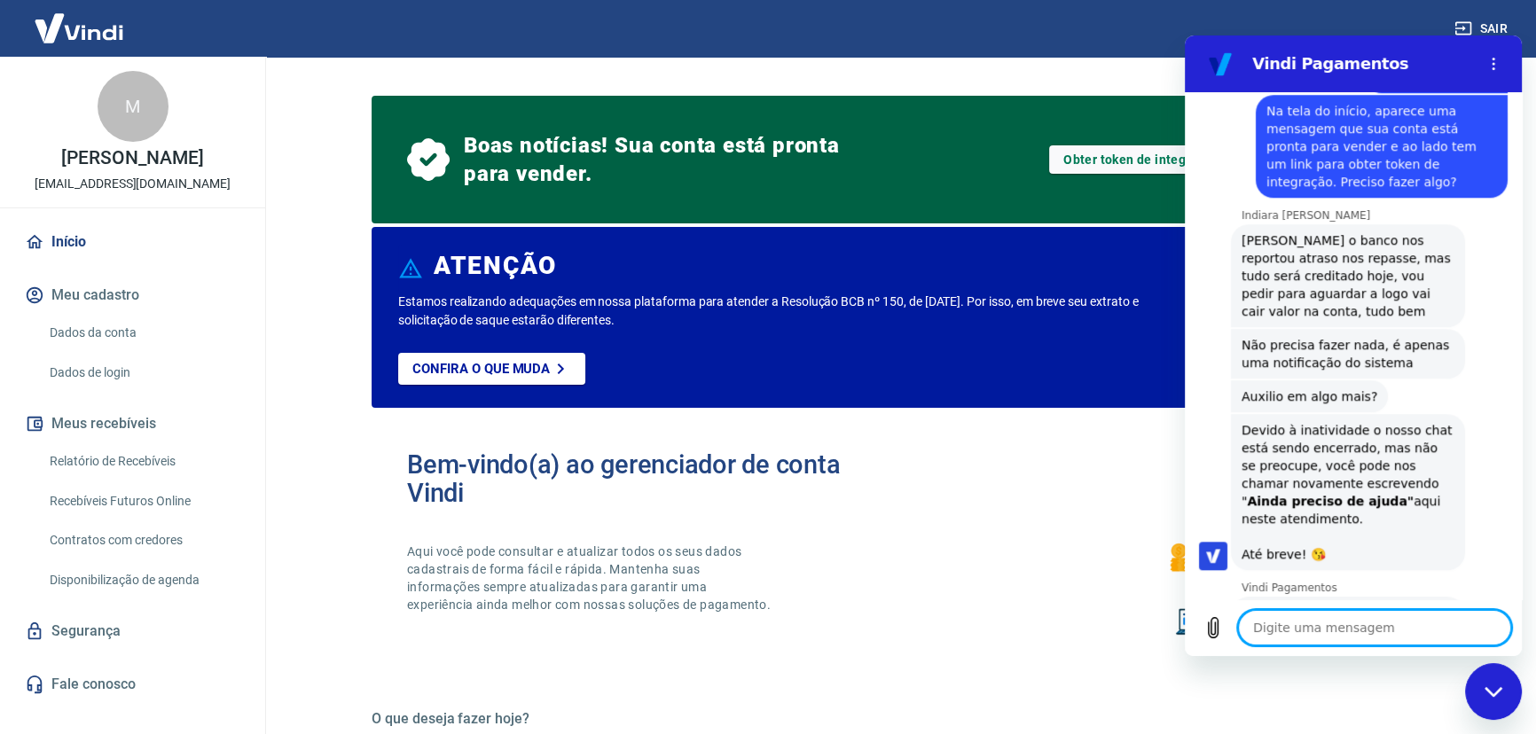
drag, startPoint x: 1328, startPoint y: 426, endPoint x: 1313, endPoint y: 432, distance: 16.3
click at [1313, 432] on div "Devido à inatividade o nosso chat está sendo encerrado, mas não se preocupe, vo…" at bounding box center [1348, 492] width 213 height 142
click at [1377, 670] on button "Boa 👍" at bounding box center [1385, 695] width 72 height 51
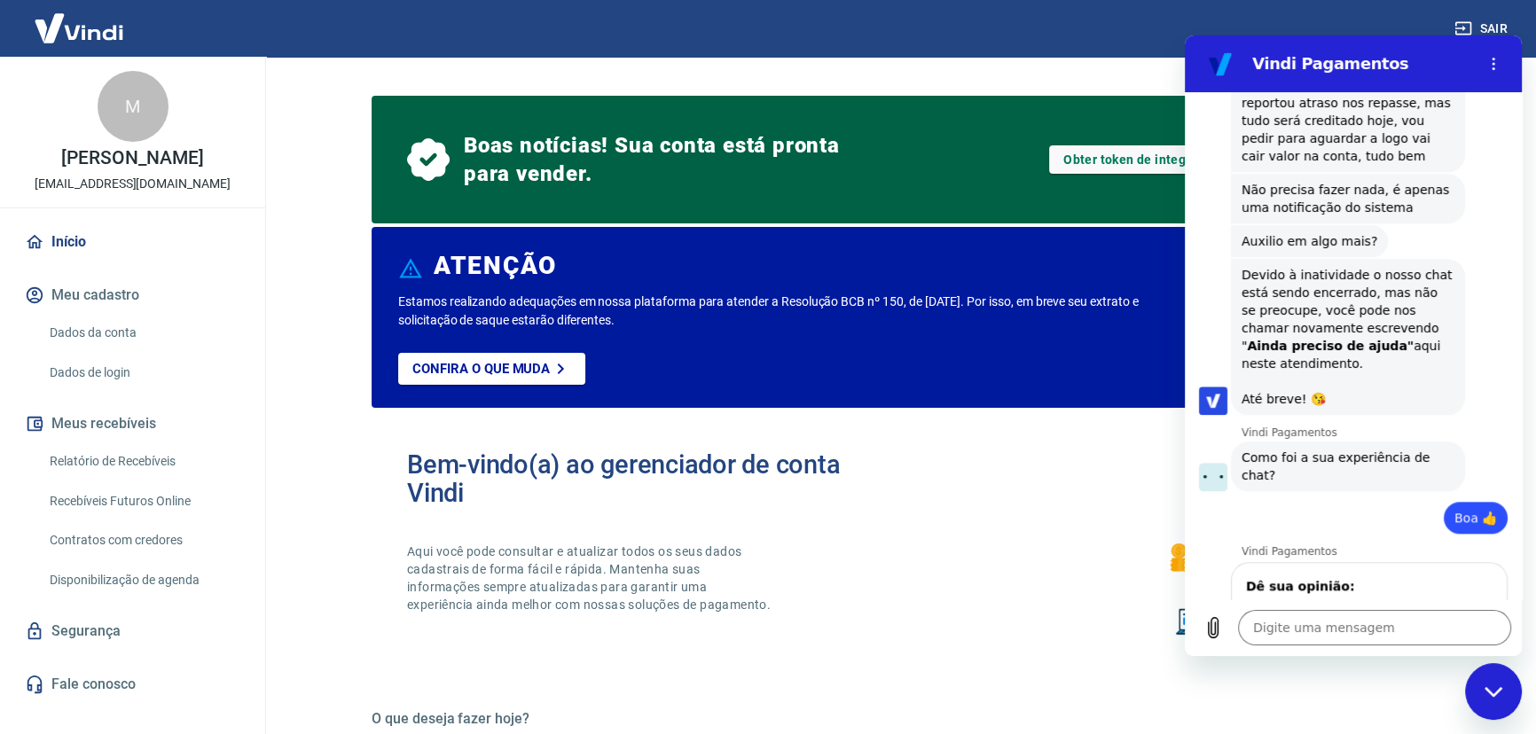
scroll to position [2012, 0]
click at [1490, 685] on div "Fechar janela de mensagens" at bounding box center [1493, 691] width 53 height 53
